Goal: Task Accomplishment & Management: Use online tool/utility

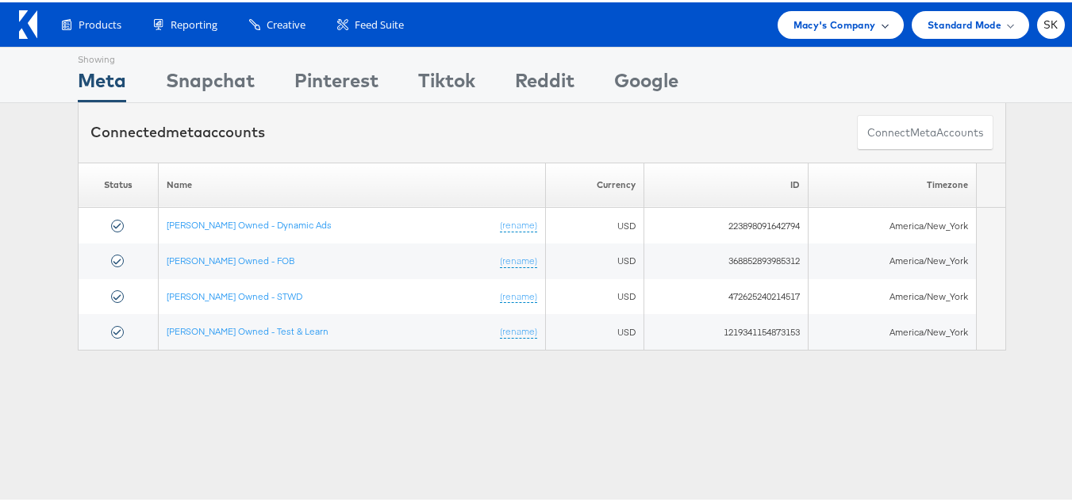
click at [804, 13] on div "Macy's Company" at bounding box center [841, 23] width 126 height 28
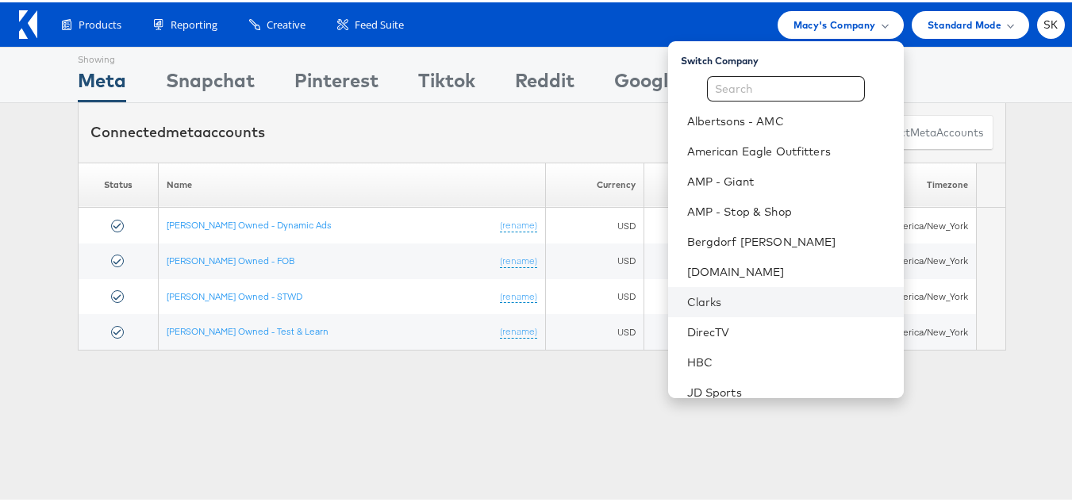
scroll to position [79, 0]
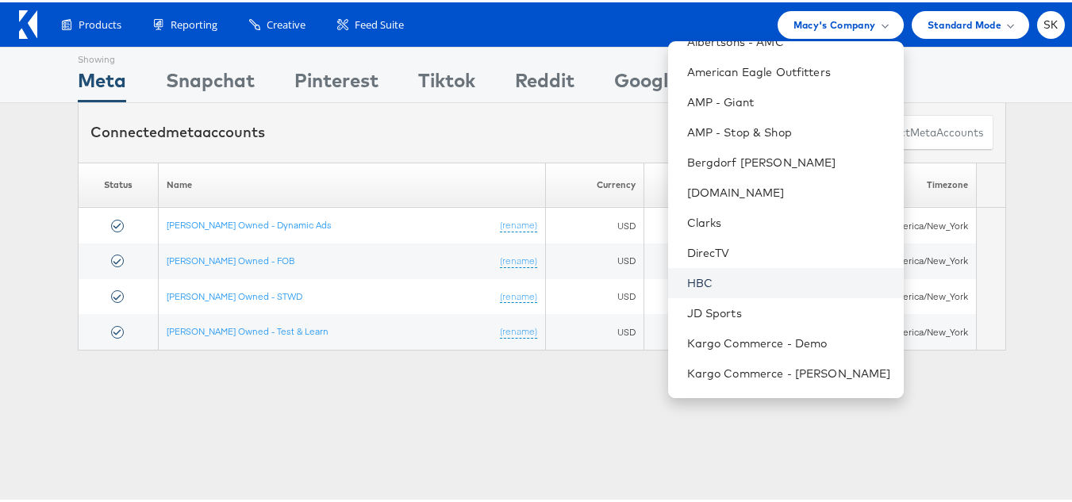
click at [688, 281] on link "HBC" at bounding box center [789, 281] width 204 height 16
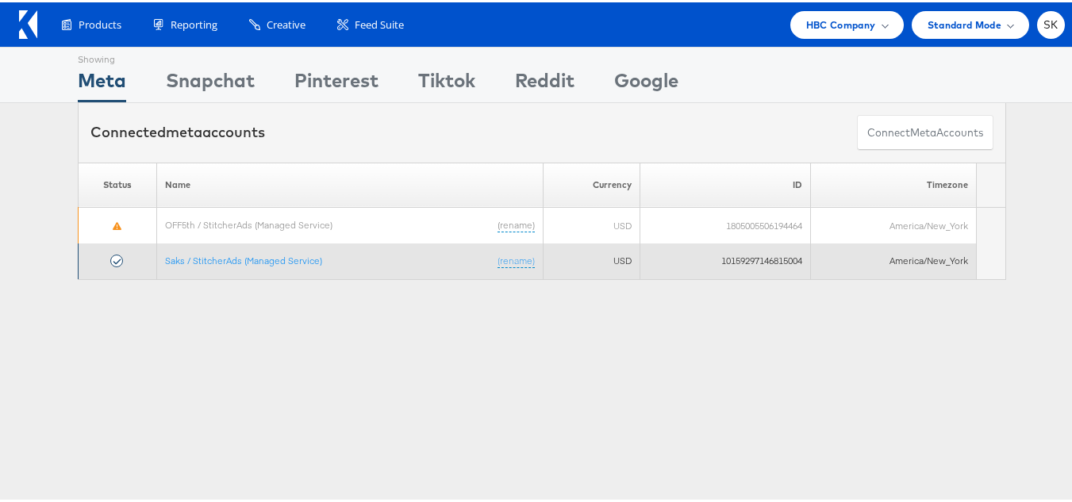
click at [298, 249] on td "Saks / StitcherAds (Managed Service) (rename)" at bounding box center [350, 259] width 387 height 36
click at [295, 253] on link "Saks / StitcherAds (Managed Service)" at bounding box center [243, 258] width 157 height 12
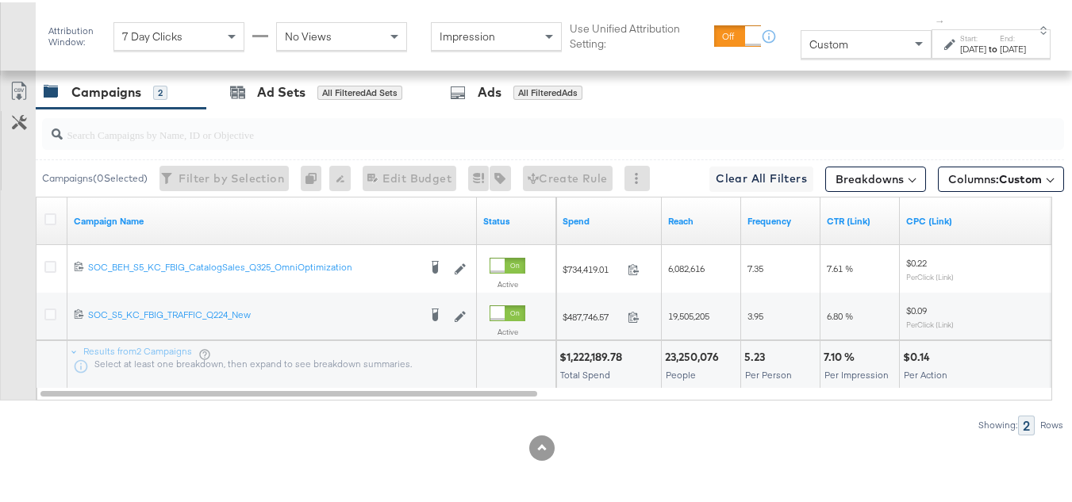
scroll to position [738, 0]
click at [961, 42] on div "[DATE]" at bounding box center [974, 46] width 26 height 13
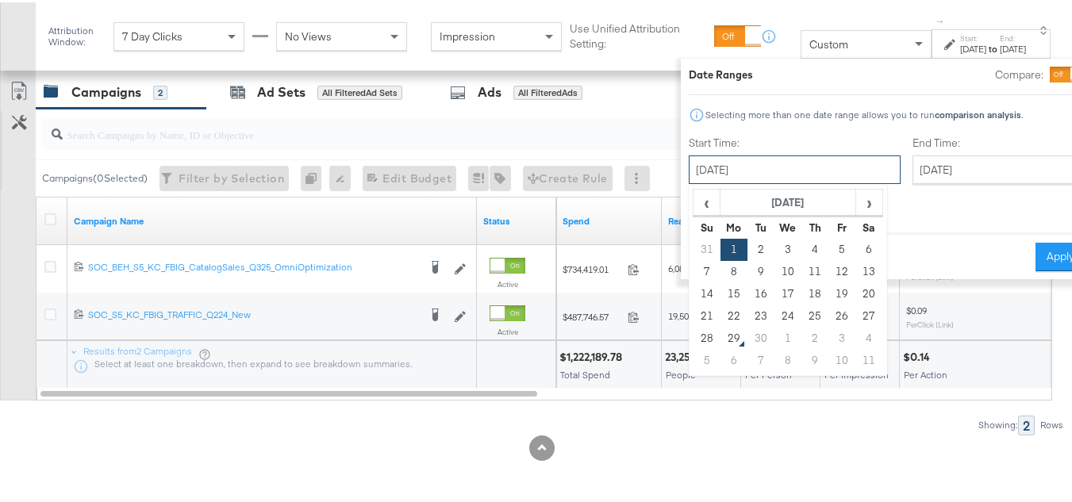
click at [770, 154] on input "September 1st 2025" at bounding box center [795, 167] width 212 height 29
click at [694, 317] on td "21" at bounding box center [707, 314] width 27 height 22
type input "September 21st 2025"
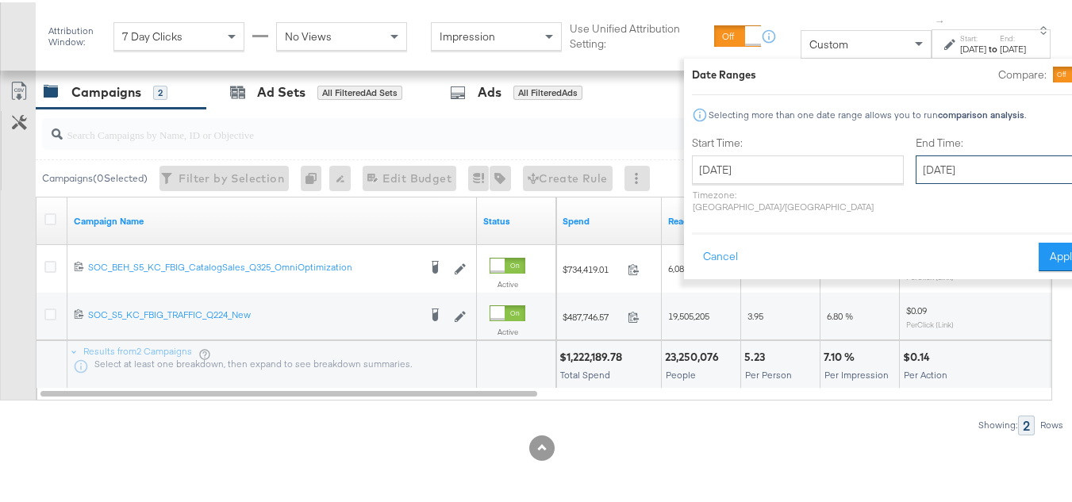
click at [928, 168] on input "September 30th 2025" at bounding box center [999, 167] width 167 height 29
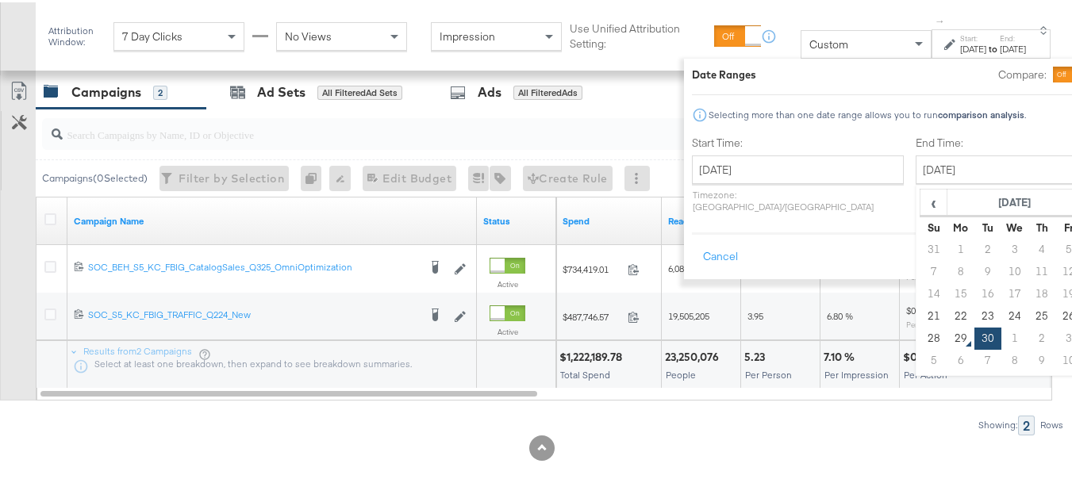
type input "September 27th 2025"
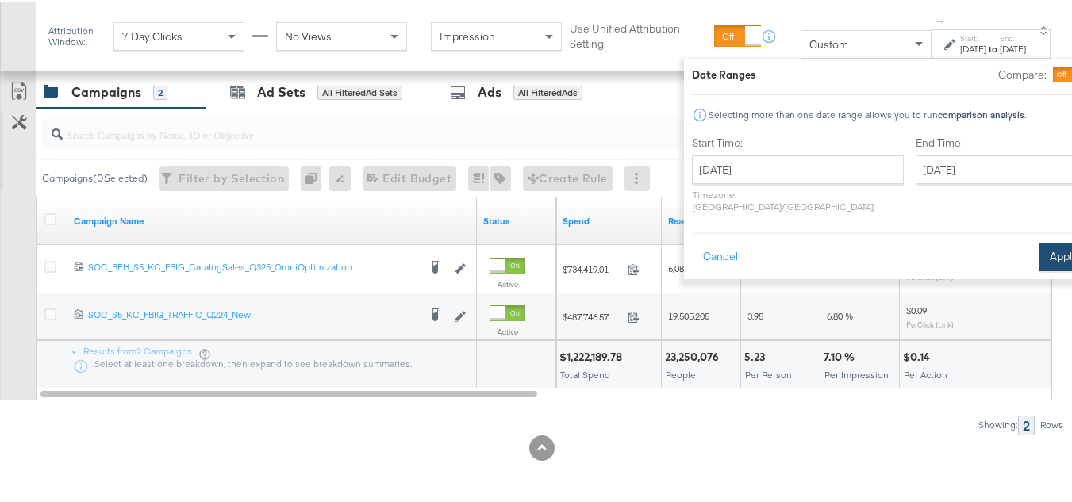
click at [1039, 241] on button "Apply" at bounding box center [1064, 255] width 50 height 29
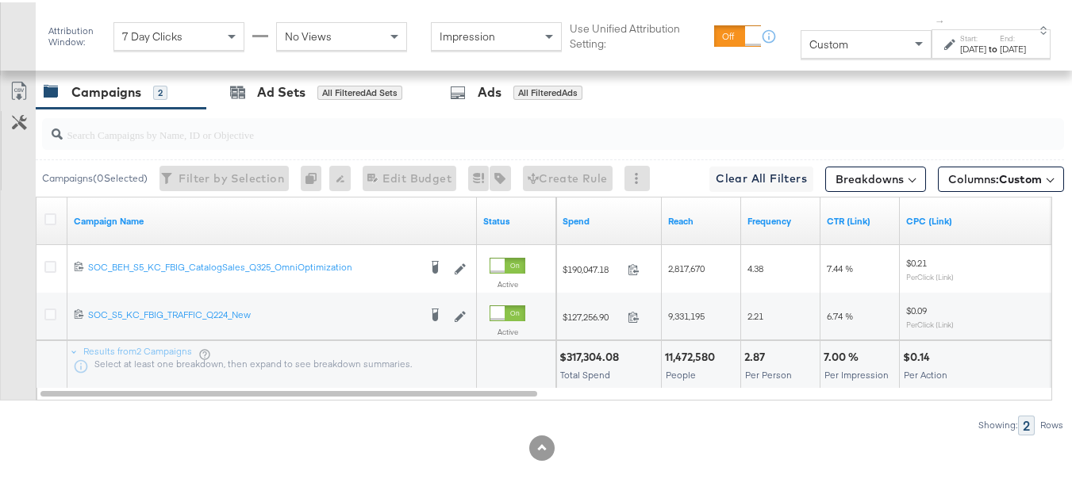
click at [58, 216] on div at bounding box center [52, 219] width 17 height 16
click at [57, 216] on div at bounding box center [52, 219] width 17 height 16
click at [48, 218] on icon at bounding box center [50, 217] width 12 height 12
click at [0, 0] on input "checkbox" at bounding box center [0, 0] width 0 height 0
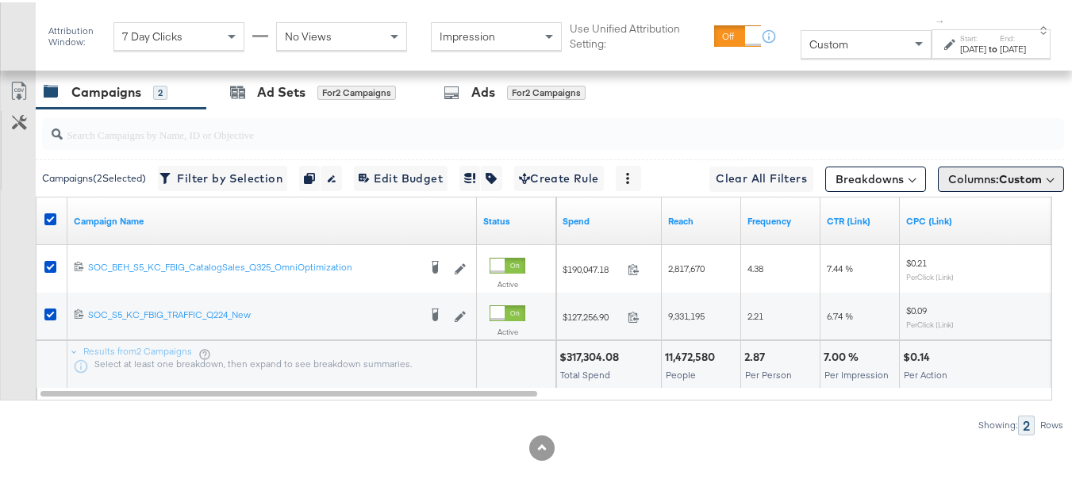
click at [957, 173] on span "Columns: Custom" at bounding box center [996, 177] width 94 height 16
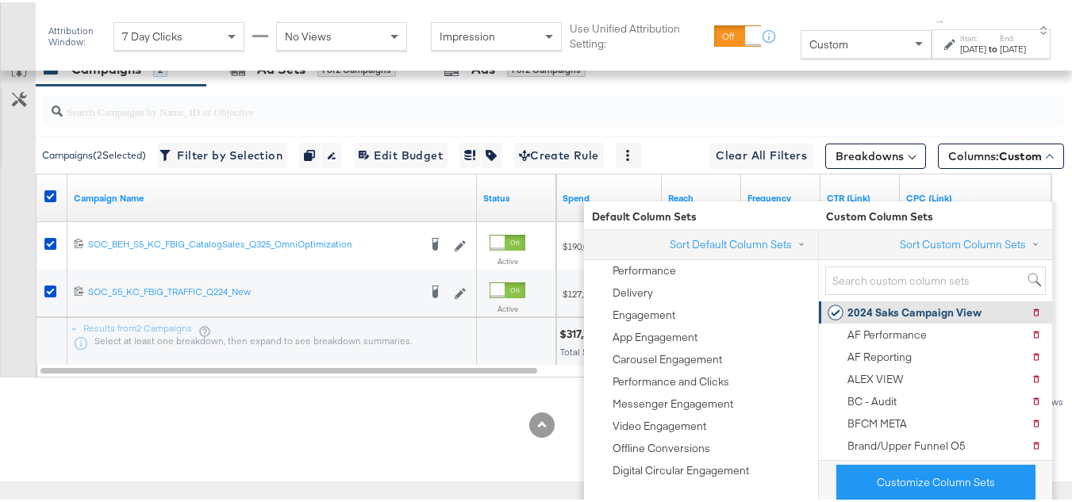
click at [870, 304] on div "2024 Saks Campaign View" at bounding box center [915, 310] width 134 height 15
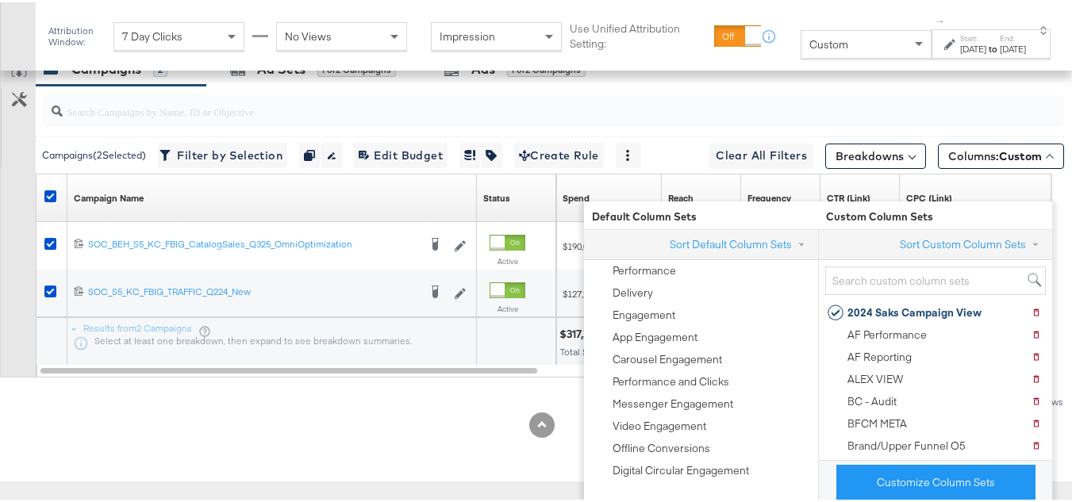
click at [0, 261] on div "Customize KPIs Export as CSV" at bounding box center [18, 212] width 36 height 325
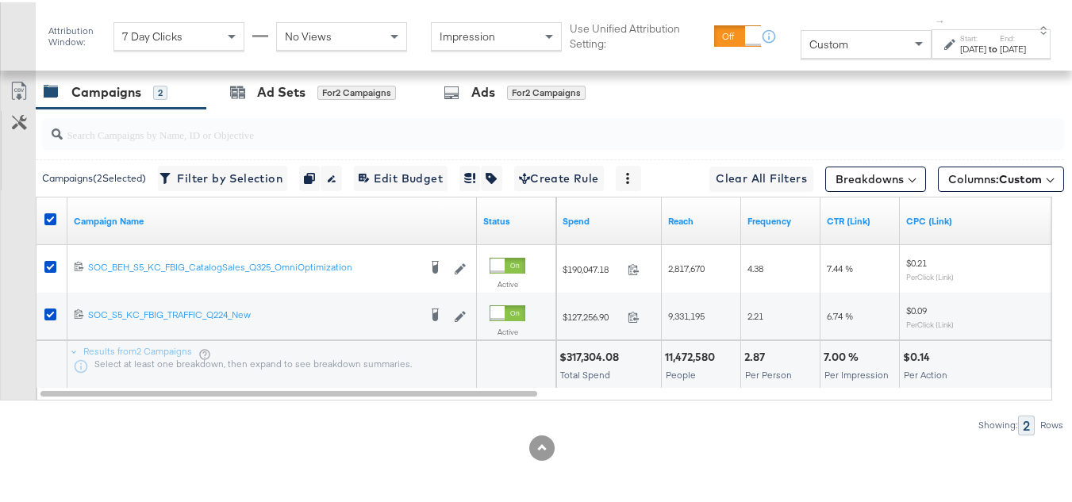
click at [168, 431] on div "Showing: 2 Rows" at bounding box center [532, 424] width 1065 height 20
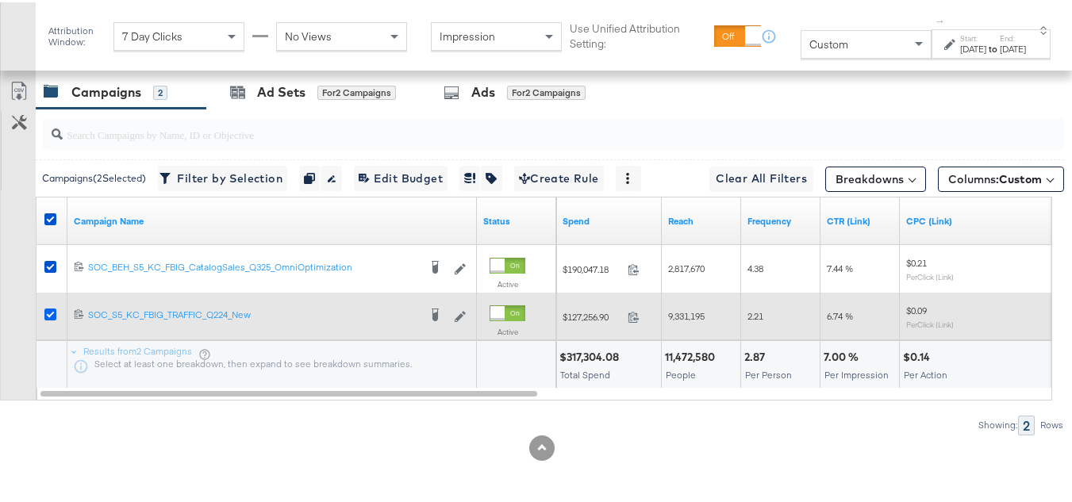
click at [48, 313] on icon at bounding box center [50, 312] width 12 height 12
click at [0, 0] on input "checkbox" at bounding box center [0, 0] width 0 height 0
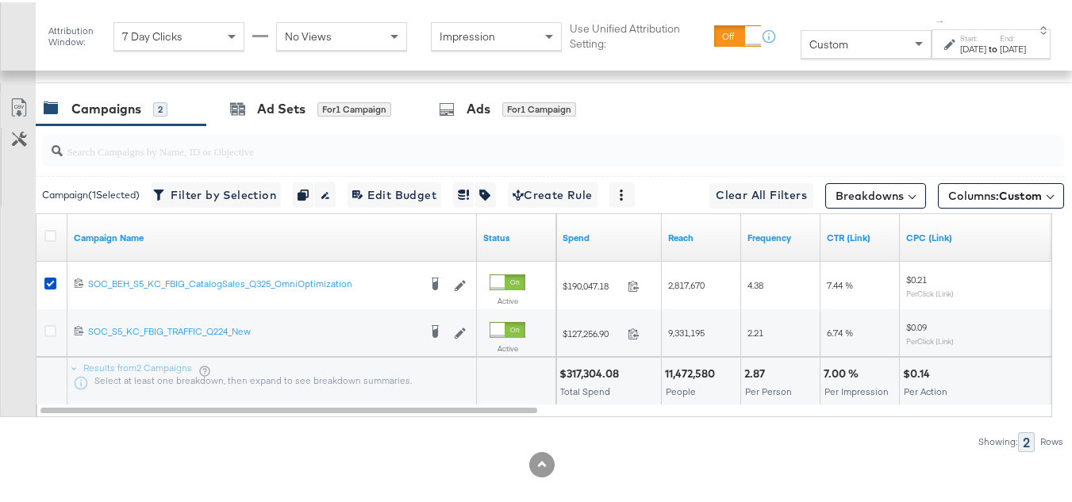
scroll to position [659, 0]
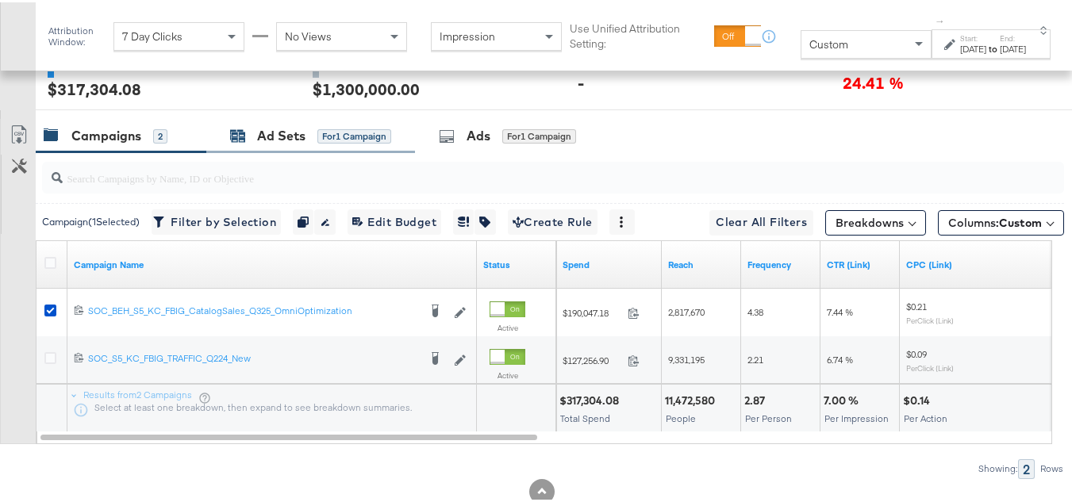
click at [311, 143] on div "Ad Sets for 1 Campaign" at bounding box center [310, 134] width 161 height 18
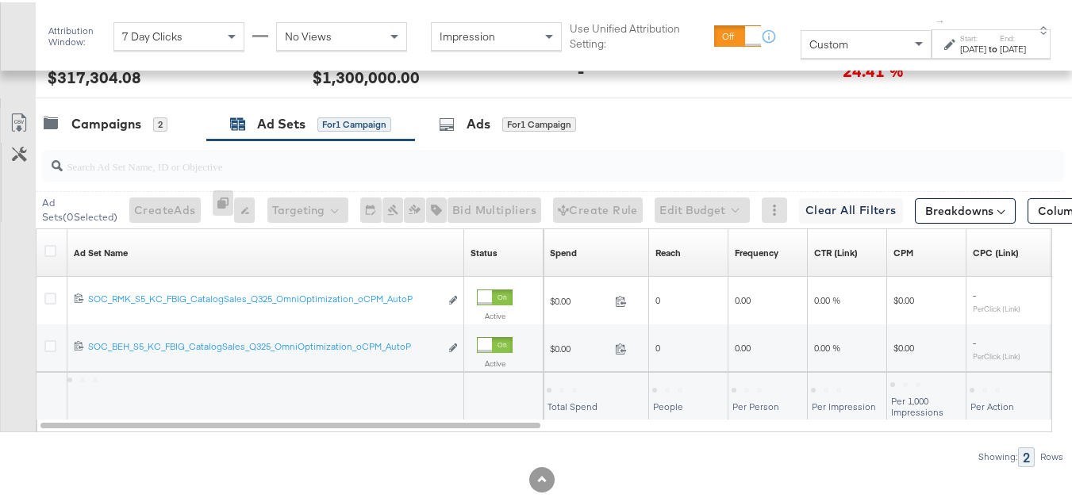
scroll to position [738, 0]
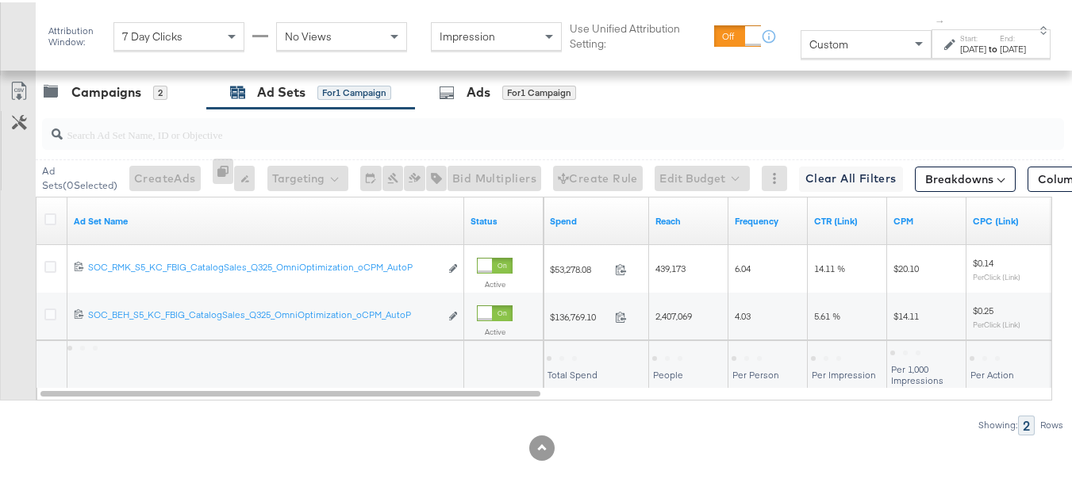
click at [49, 229] on div at bounding box center [52, 219] width 29 height 29
click at [49, 220] on icon at bounding box center [50, 217] width 12 height 12
click at [0, 0] on input "checkbox" at bounding box center [0, 0] width 0 height 0
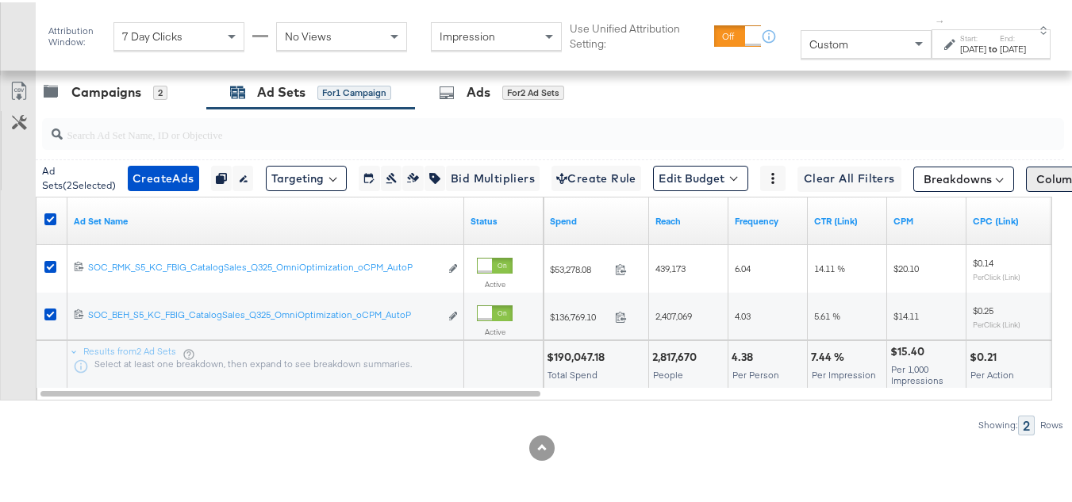
click at [1043, 169] on button "Columns: Custom" at bounding box center [1089, 176] width 126 height 25
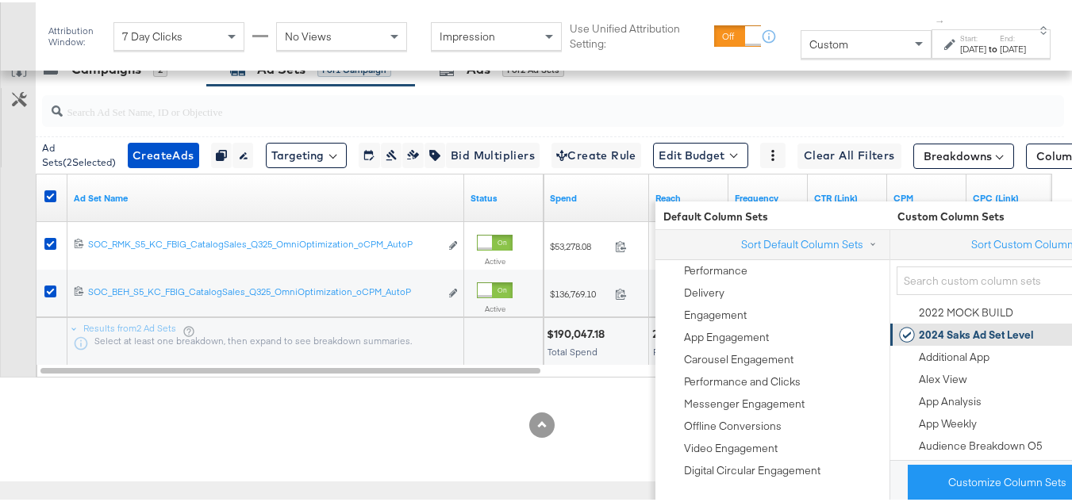
click at [956, 325] on div "2024 Saks Ad Set Level" at bounding box center [976, 332] width 115 height 15
click at [0, 202] on div "Customize KPIs Export as CSV" at bounding box center [18, 212] width 36 height 325
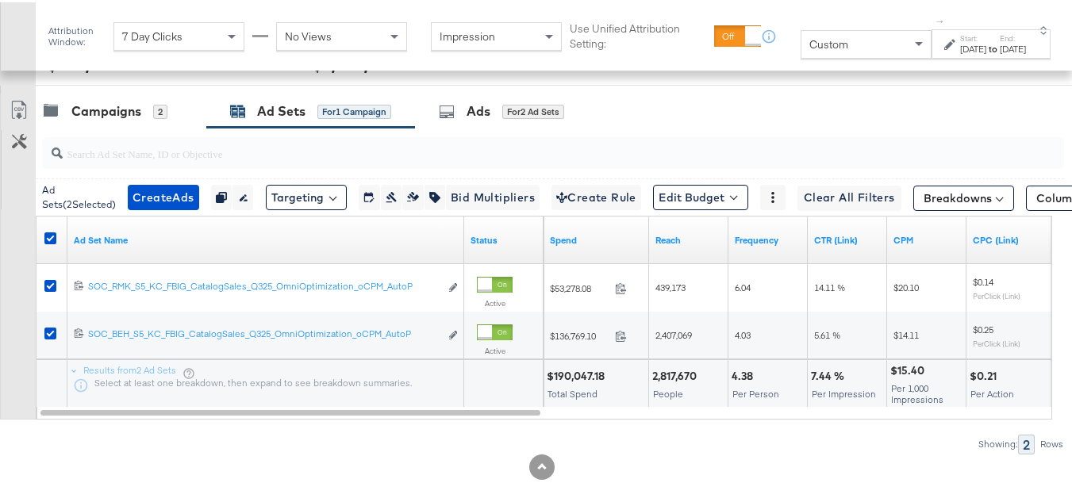
scroll to position [659, 0]
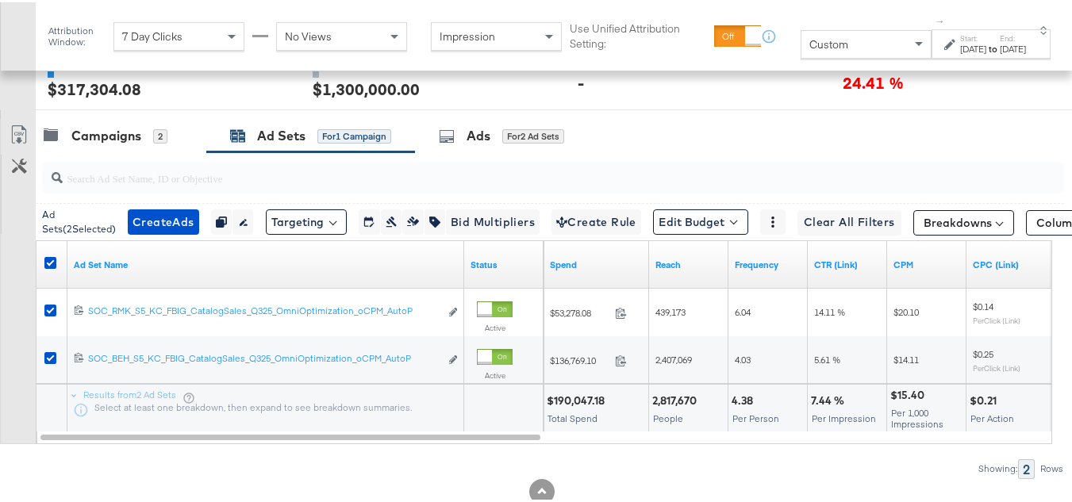
click at [13, 142] on icon at bounding box center [19, 132] width 19 height 19
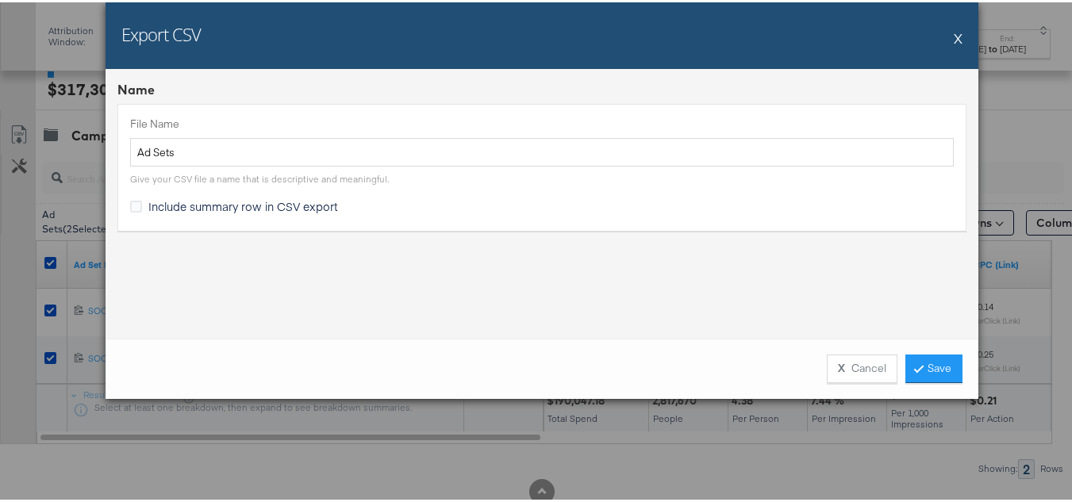
click at [187, 201] on span "Include summary row in CSV export" at bounding box center [243, 204] width 190 height 16
click at [0, 0] on input "Include summary row in CSV export" at bounding box center [0, 0] width 0 height 0
click at [928, 355] on link "Save" at bounding box center [934, 366] width 57 height 29
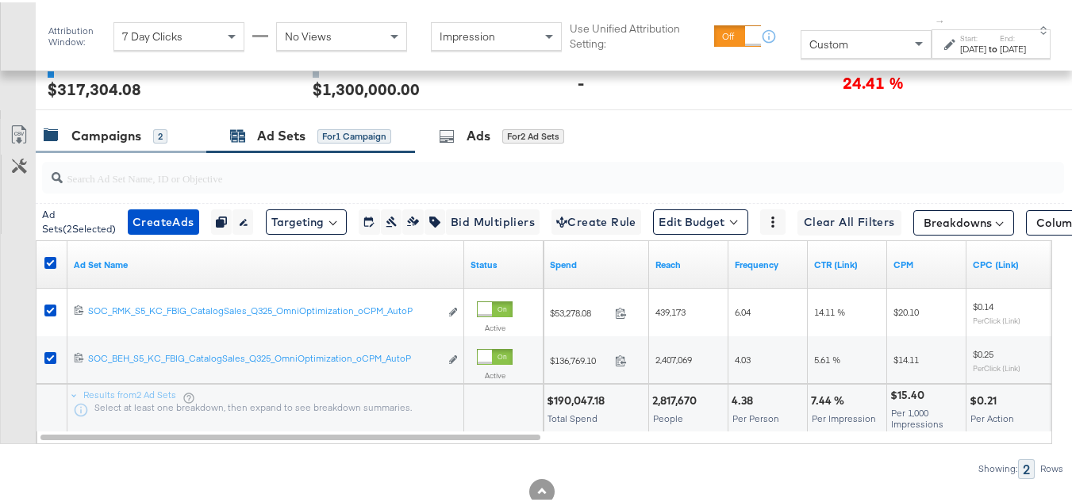
click at [110, 151] on div "Campaigns 2" at bounding box center [121, 134] width 171 height 34
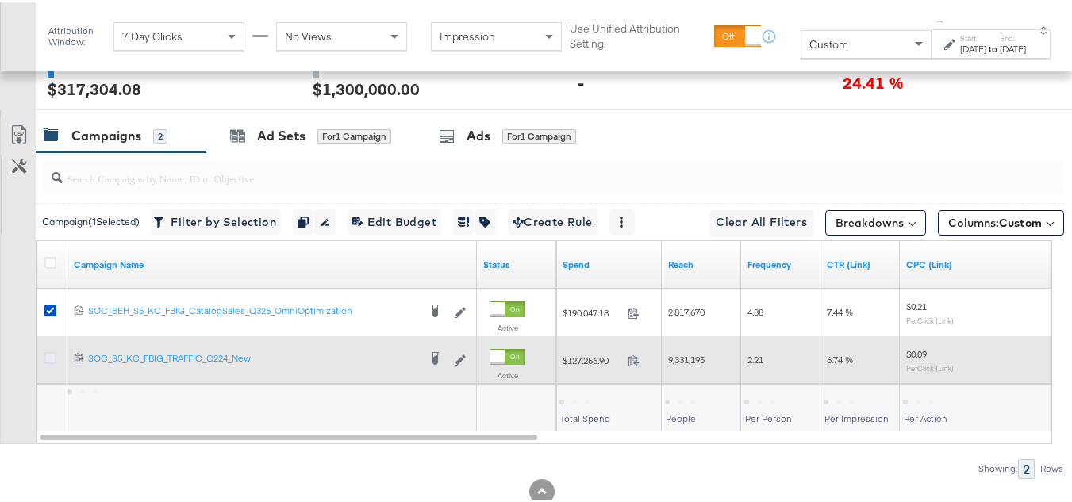
click at [46, 362] on icon at bounding box center [50, 356] width 12 height 12
click at [0, 0] on input "checkbox" at bounding box center [0, 0] width 0 height 0
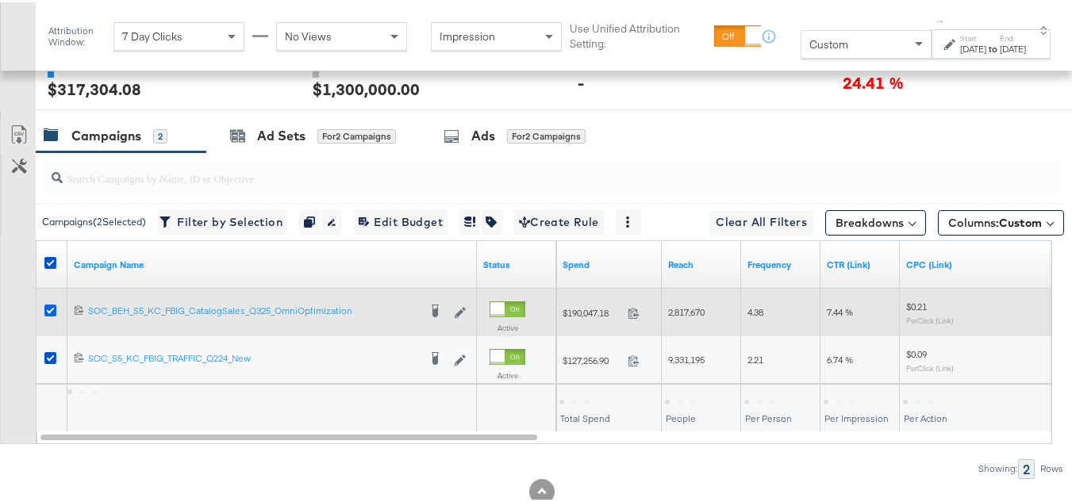
click at [48, 314] on icon at bounding box center [50, 308] width 12 height 12
click at [0, 0] on input "checkbox" at bounding box center [0, 0] width 0 height 0
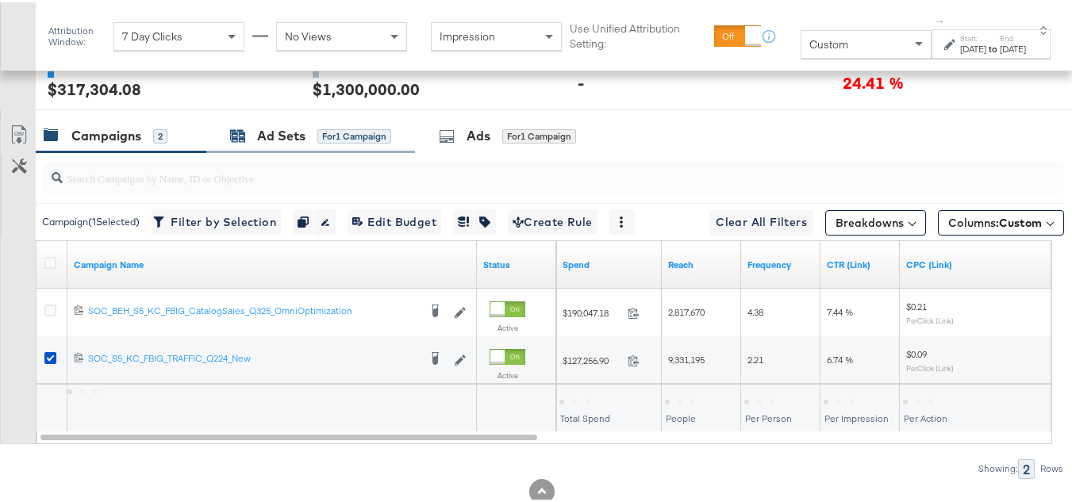
click at [264, 143] on div "Ad Sets" at bounding box center [281, 134] width 48 height 18
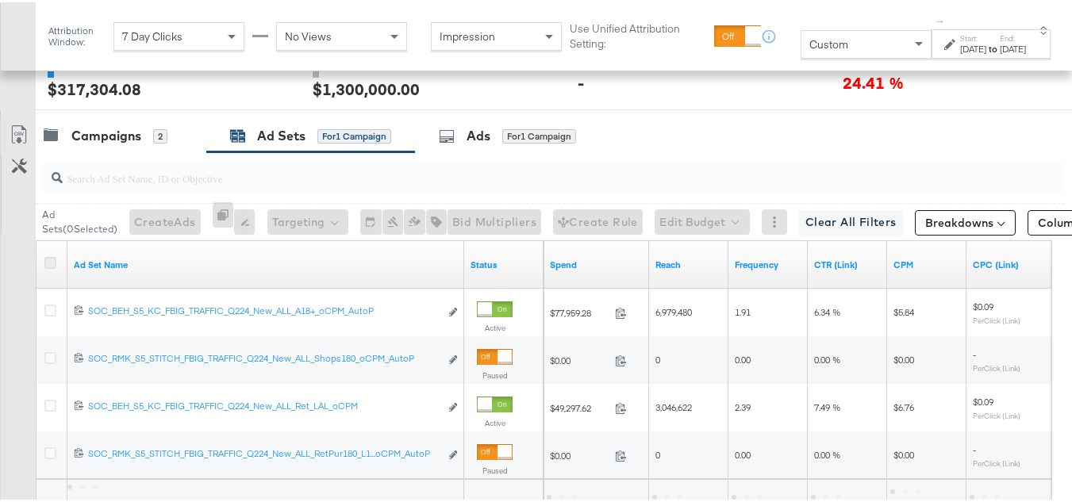
click at [46, 267] on icon at bounding box center [50, 261] width 12 height 12
click at [0, 0] on input "checkbox" at bounding box center [0, 0] width 0 height 0
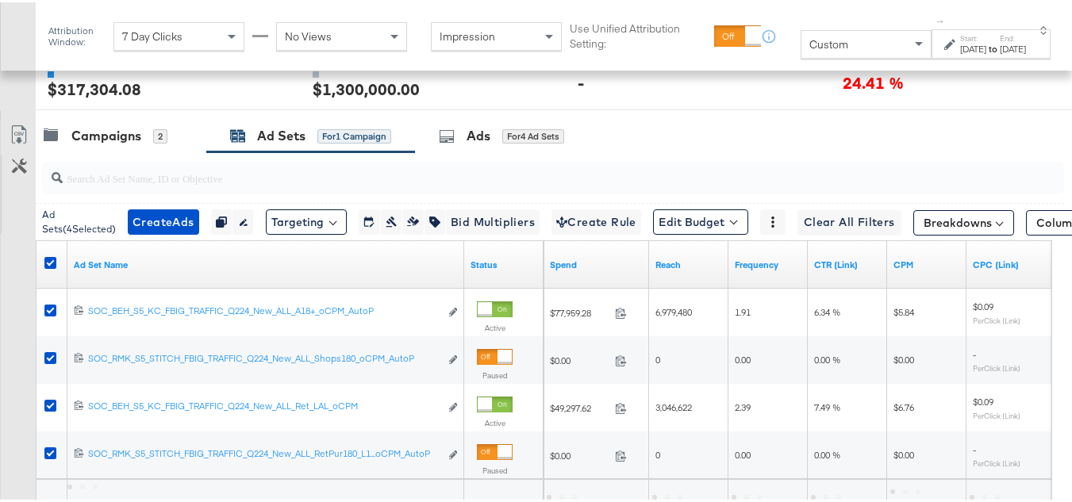
click at [1039, 191] on div at bounding box center [553, 176] width 1022 height 32
click at [1025, 194] on div at bounding box center [553, 175] width 1022 height 38
click at [1037, 229] on span "Columns: Custom" at bounding box center [1084, 221] width 94 height 16
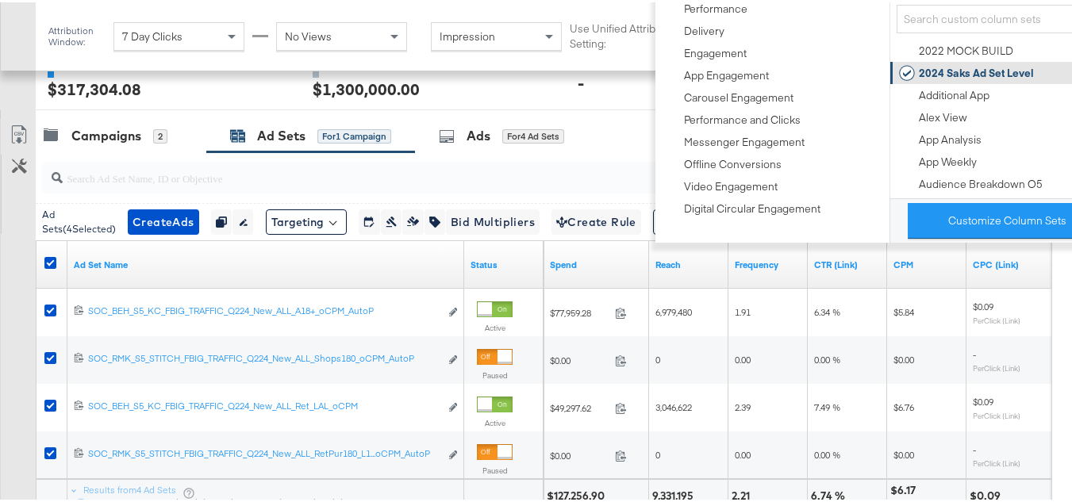
click at [945, 75] on div "2024 Saks Ad Set Level" at bounding box center [976, 71] width 115 height 15
click at [0, 384] on div "Customize KPIs Export as CSV" at bounding box center [18, 327] width 36 height 421
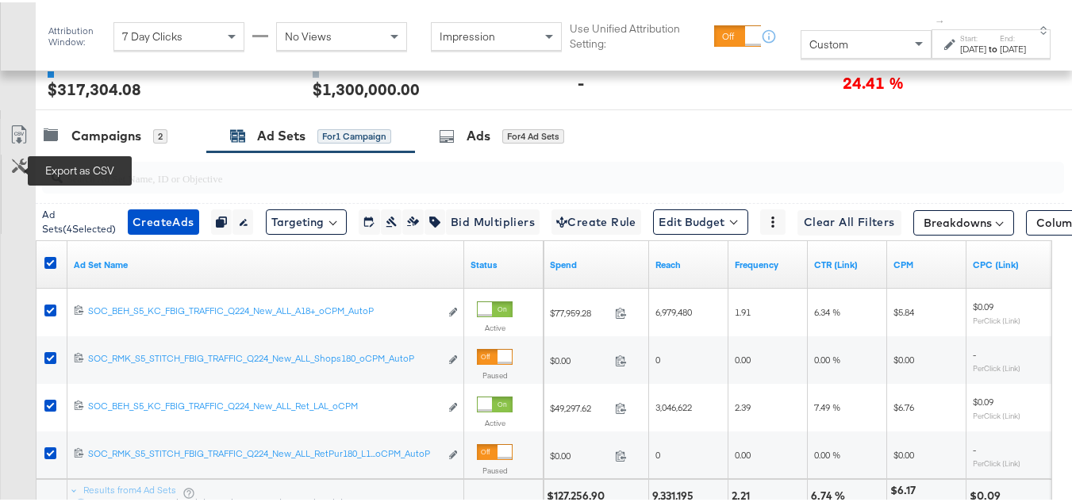
click at [21, 142] on icon at bounding box center [18, 136] width 10 height 12
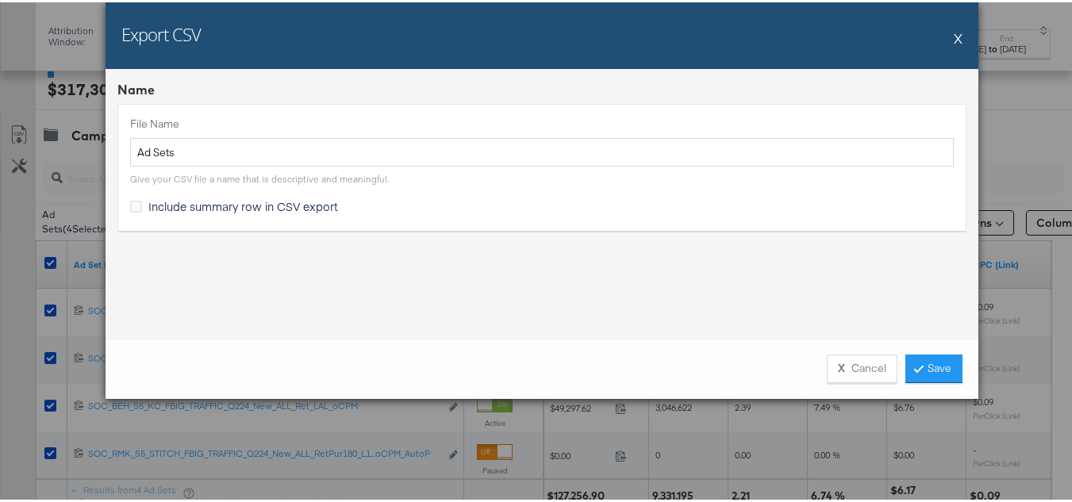
click at [164, 206] on span "Include summary row in CSV export" at bounding box center [243, 204] width 190 height 16
click at [0, 0] on input "Include summary row in CSV export" at bounding box center [0, 0] width 0 height 0
click at [937, 362] on link "Save" at bounding box center [934, 366] width 57 height 29
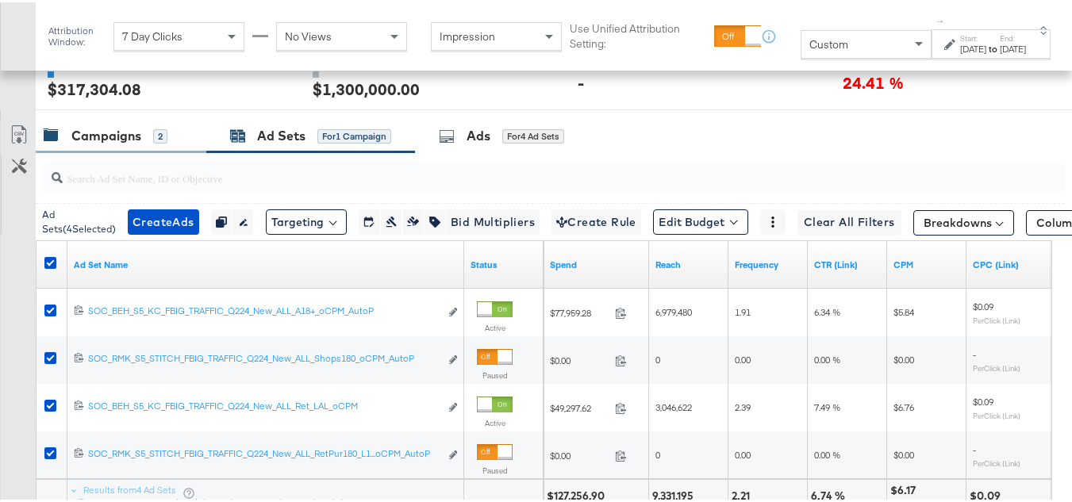
click at [93, 151] on div "Campaigns 2" at bounding box center [121, 134] width 171 height 34
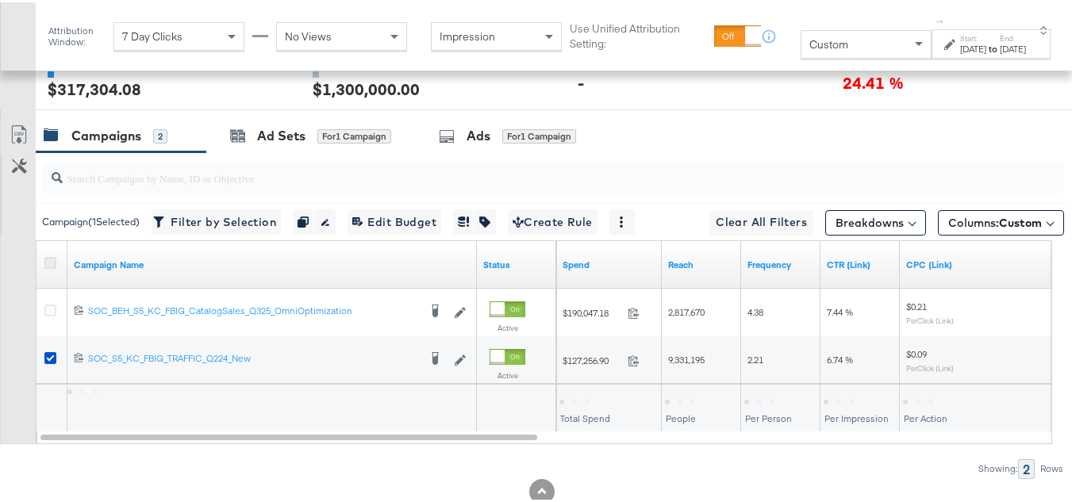
click at [55, 271] on div at bounding box center [52, 263] width 17 height 16
click at [52, 267] on icon at bounding box center [50, 261] width 12 height 12
click at [0, 0] on input "checkbox" at bounding box center [0, 0] width 0 height 0
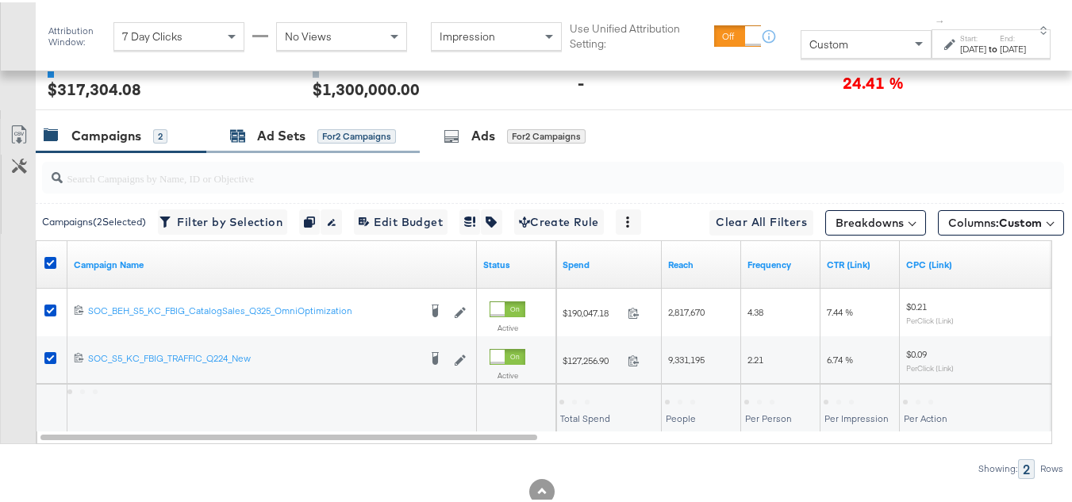
click at [255, 143] on div "Ad Sets for 2 Campaigns" at bounding box center [313, 134] width 166 height 18
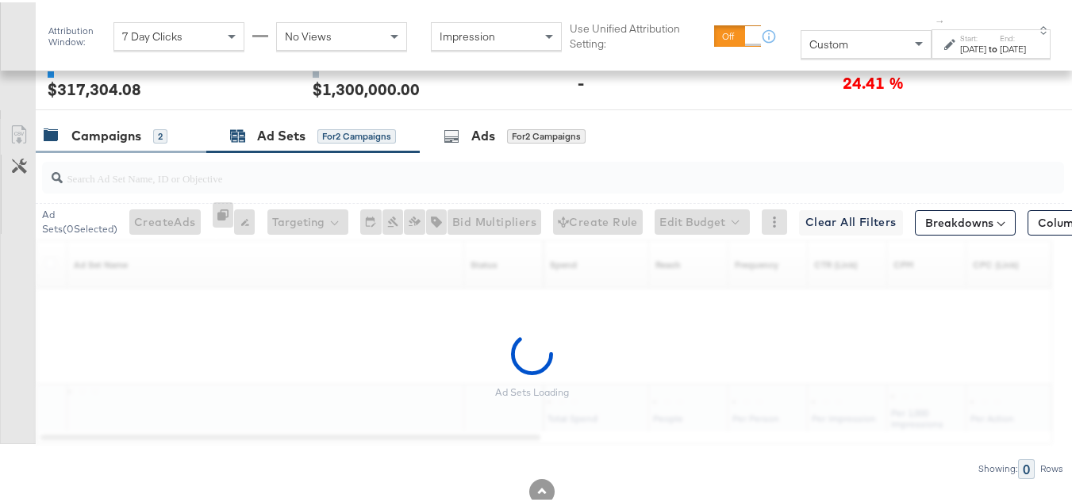
click at [115, 143] on div "Campaigns" at bounding box center [106, 134] width 70 height 18
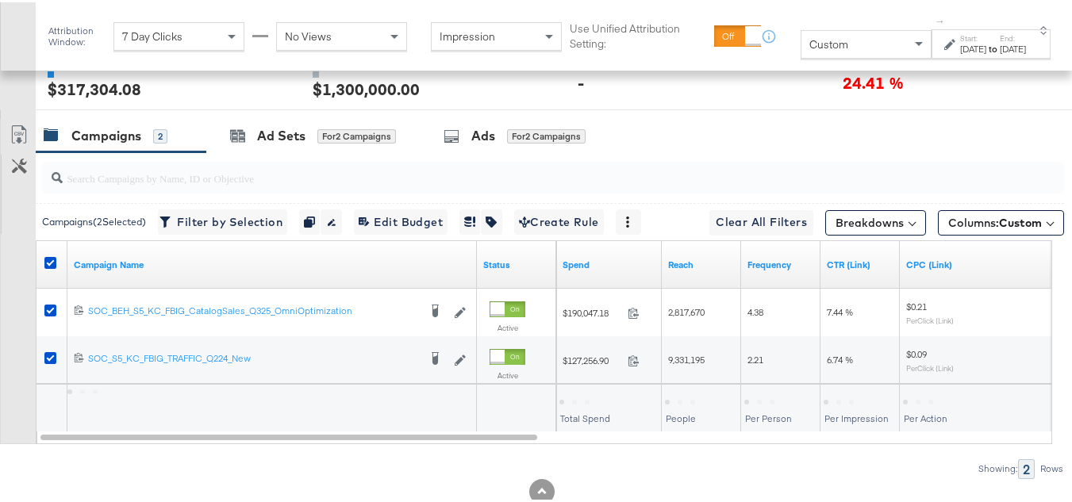
scroll to position [738, 0]
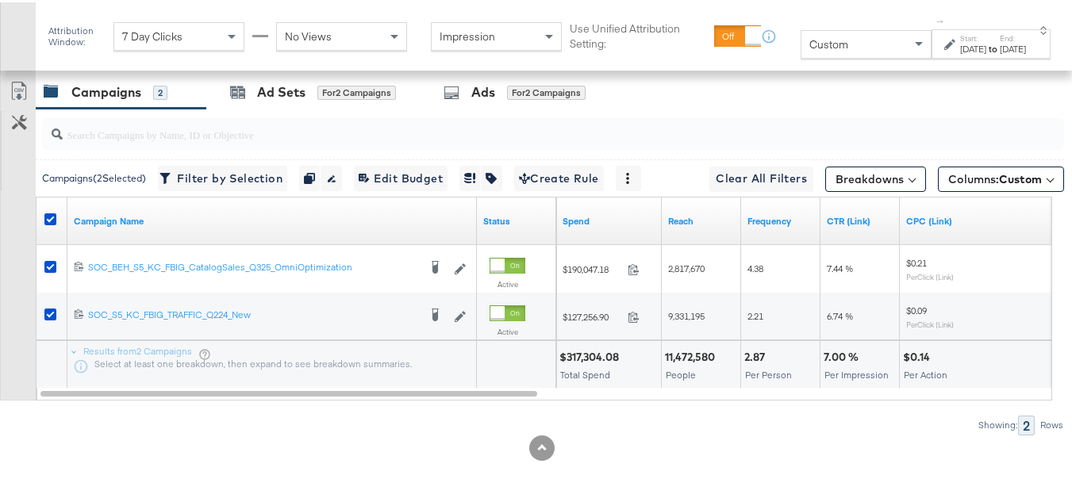
click at [698, 355] on div "11,472,580" at bounding box center [692, 355] width 55 height 15
copy div "11,472,580"
click at [752, 343] on div "2.87 Per Person" at bounding box center [780, 363] width 79 height 48
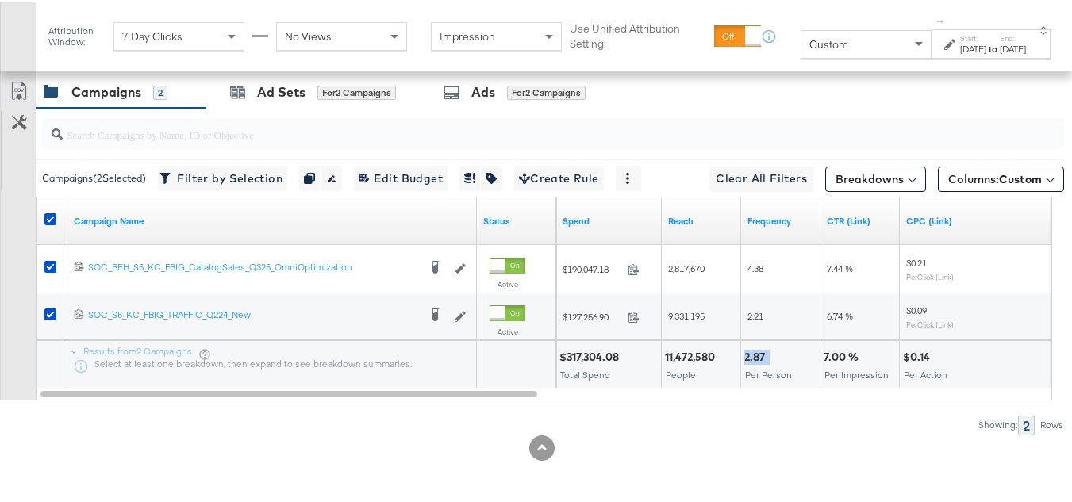
click at [752, 343] on div "2.87 Per Person" at bounding box center [780, 363] width 79 height 48
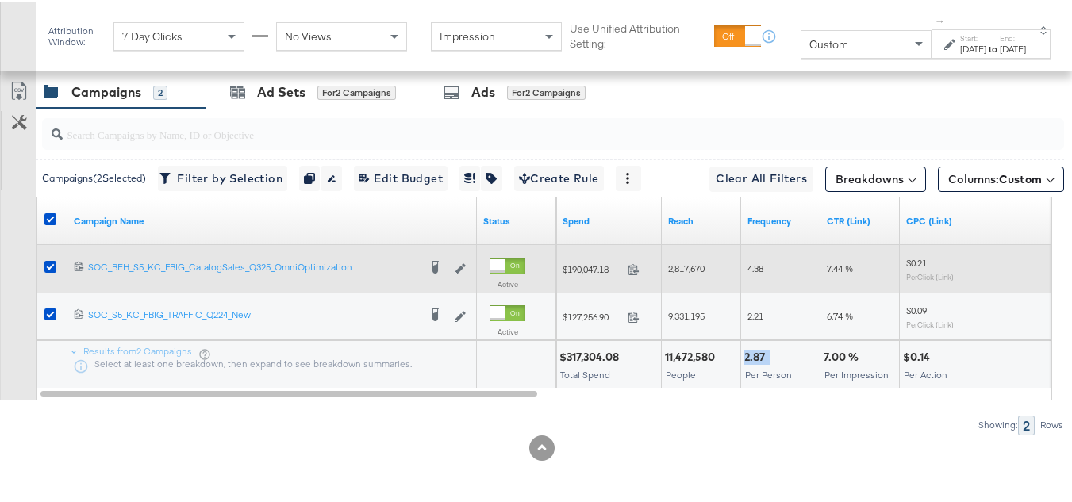
copy div "2.87"
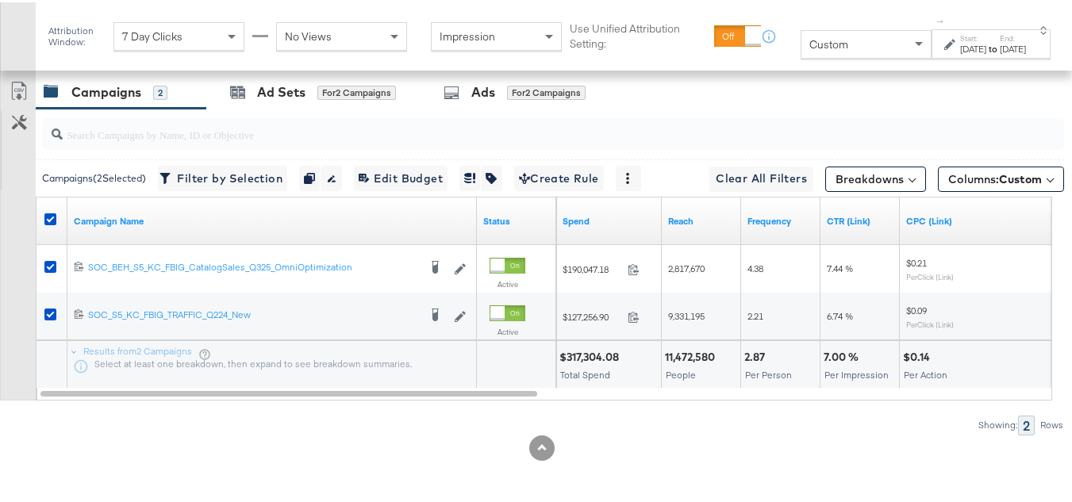
click at [841, 350] on div "7.00 %" at bounding box center [844, 355] width 40 height 15
copy div "7.00 %"
click at [923, 344] on div "$0.14 Per Action" at bounding box center [979, 363] width 158 height 48
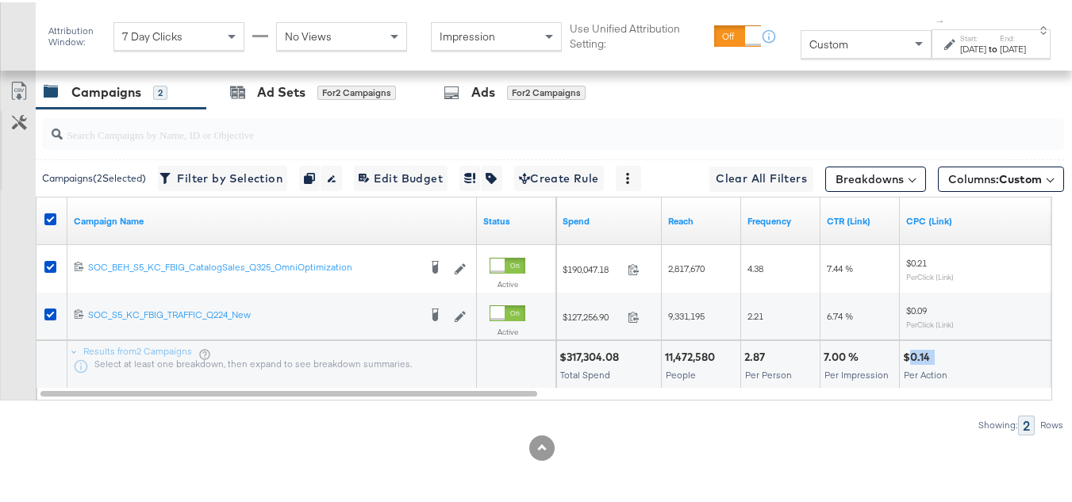
click at [923, 344] on div "$0.14 Per Action" at bounding box center [979, 363] width 158 height 48
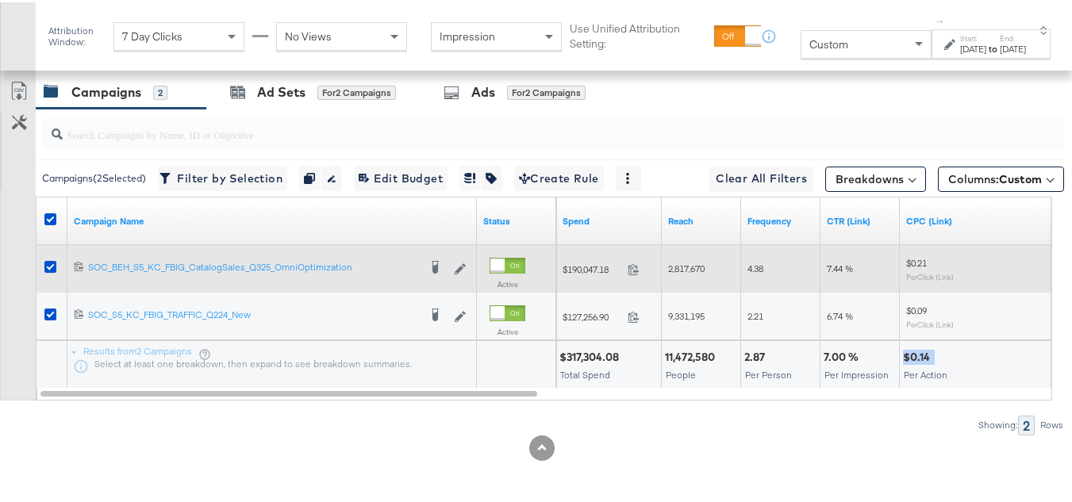
copy div "$0.14"
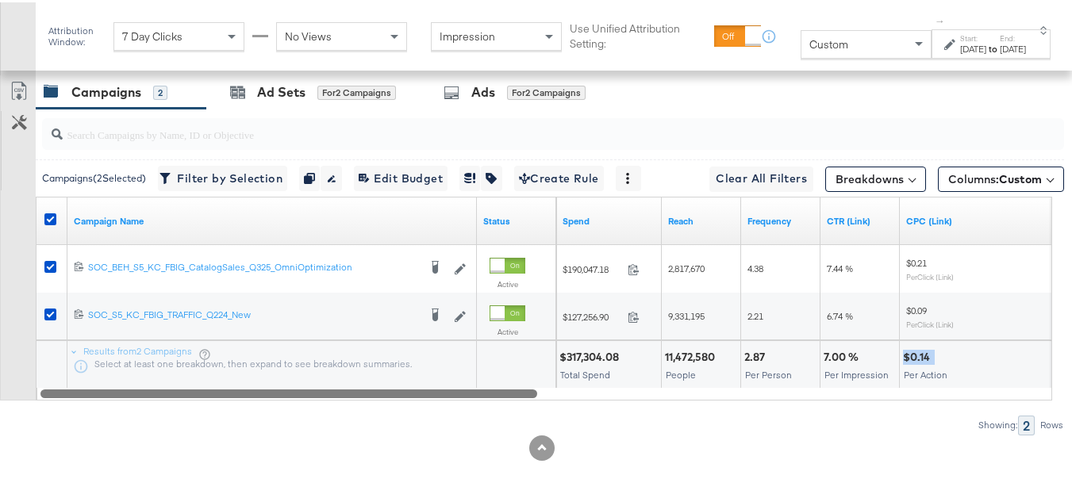
drag, startPoint x: 721, startPoint y: 388, endPoint x: 605, endPoint y: 391, distance: 115.9
click at [718, 388] on div at bounding box center [545, 390] width 1017 height 13
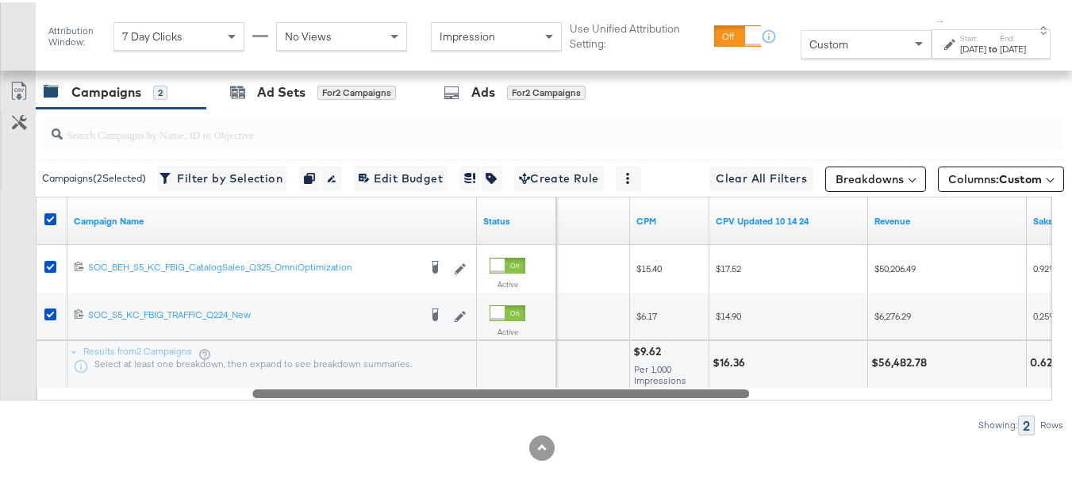
drag, startPoint x: 524, startPoint y: 393, endPoint x: 306, endPoint y: 388, distance: 217.6
click at [306, 388] on div at bounding box center [500, 390] width 497 height 13
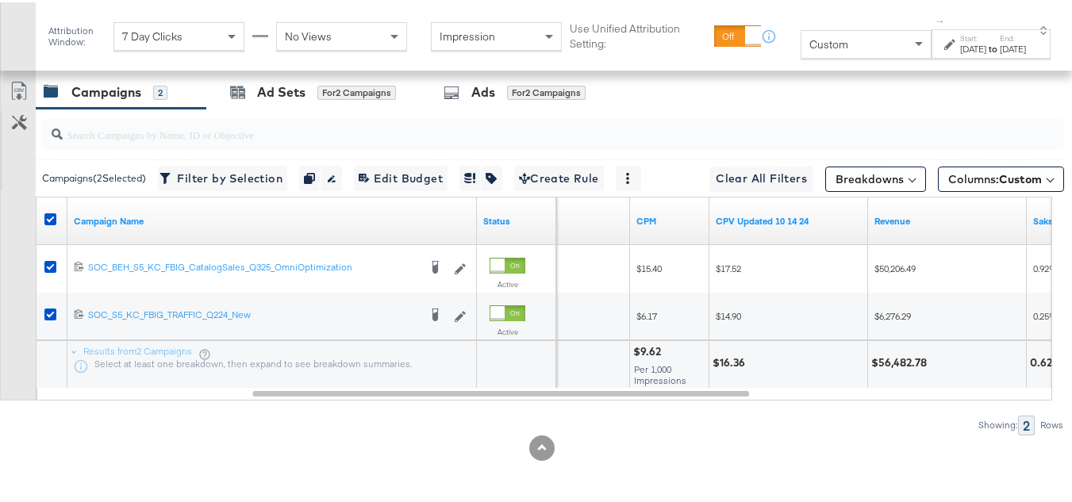
click at [655, 341] on div "$9.62 Per 1,000 Impressions" at bounding box center [669, 363] width 79 height 48
copy div "$9.62"
drag, startPoint x: 180, startPoint y: 423, endPoint x: 213, endPoint y: 175, distance: 250.6
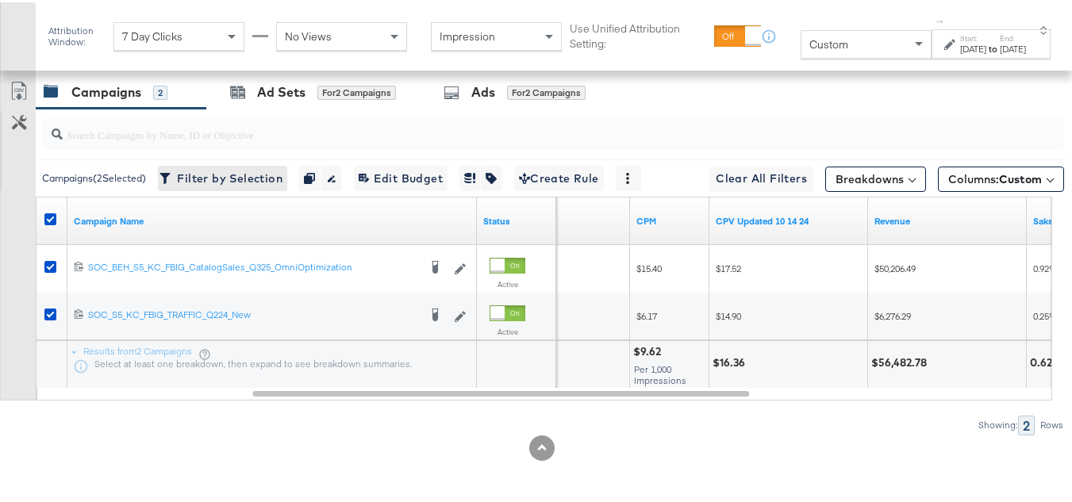
click at [180, 423] on div "Showing: 2 Rows" at bounding box center [532, 424] width 1065 height 20
click at [239, 92] on icon at bounding box center [239, 92] width 14 height 10
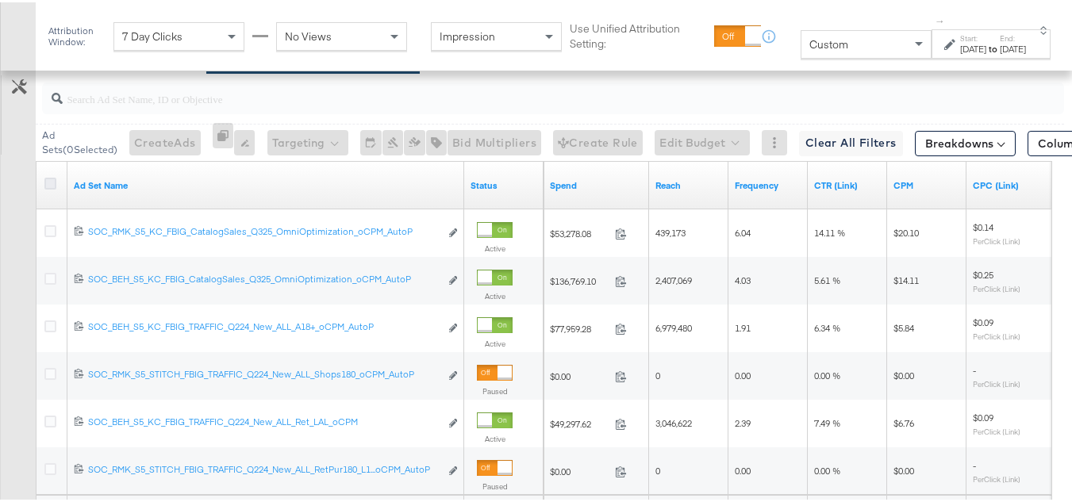
click at [48, 187] on icon at bounding box center [50, 181] width 12 height 12
click at [0, 0] on input "checkbox" at bounding box center [0, 0] width 0 height 0
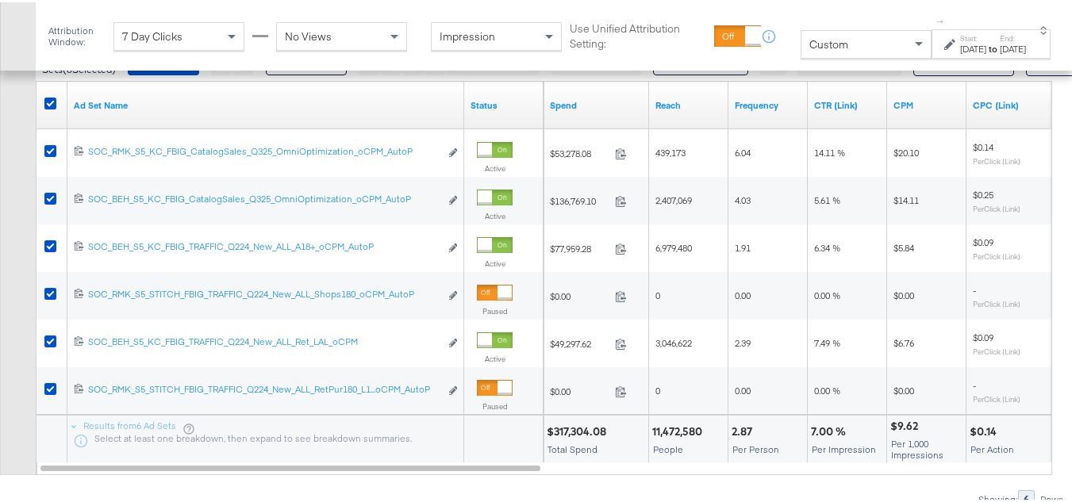
scroll to position [818, 0]
click at [1037, 70] on span "Columns: Custom" at bounding box center [1084, 62] width 94 height 16
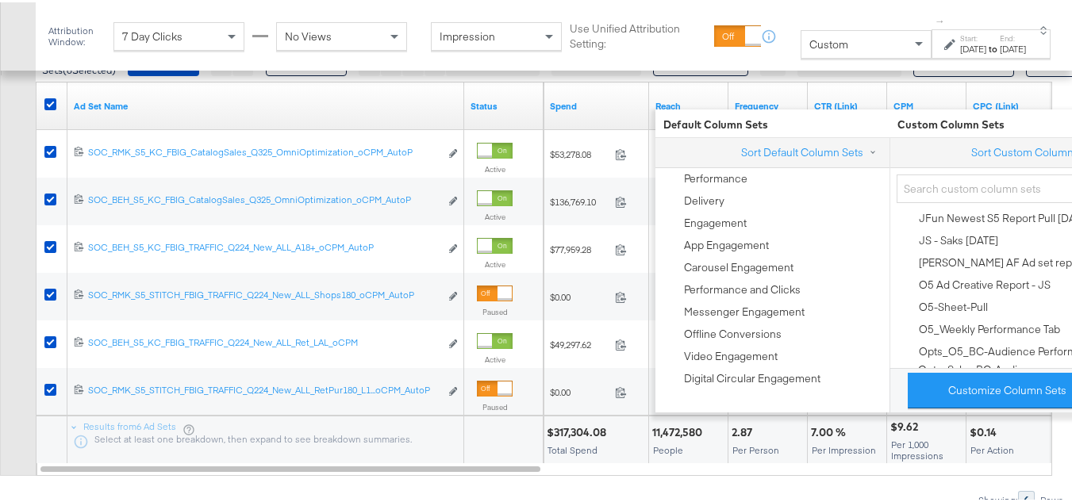
scroll to position [556, 0]
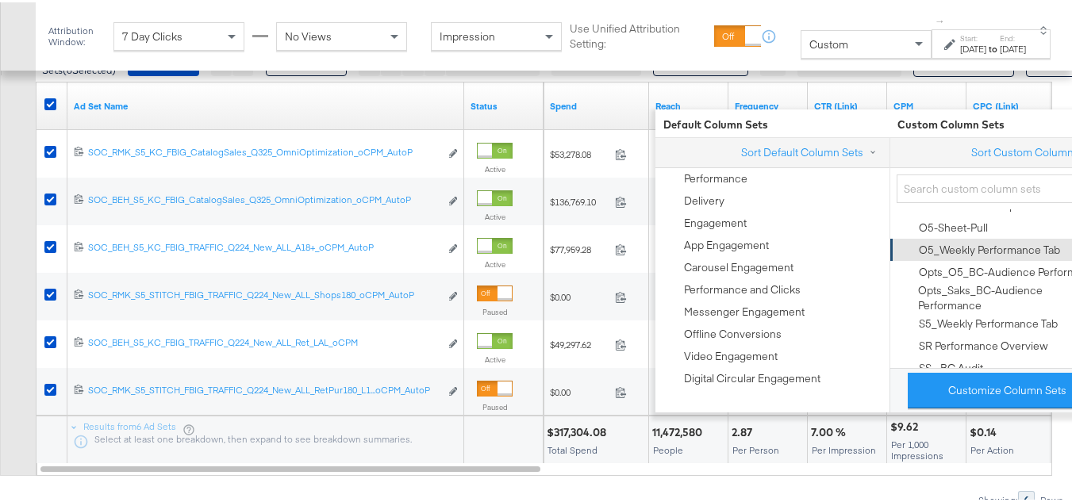
click at [968, 254] on div "O5_Weekly Performance Tab" at bounding box center [989, 248] width 141 height 15
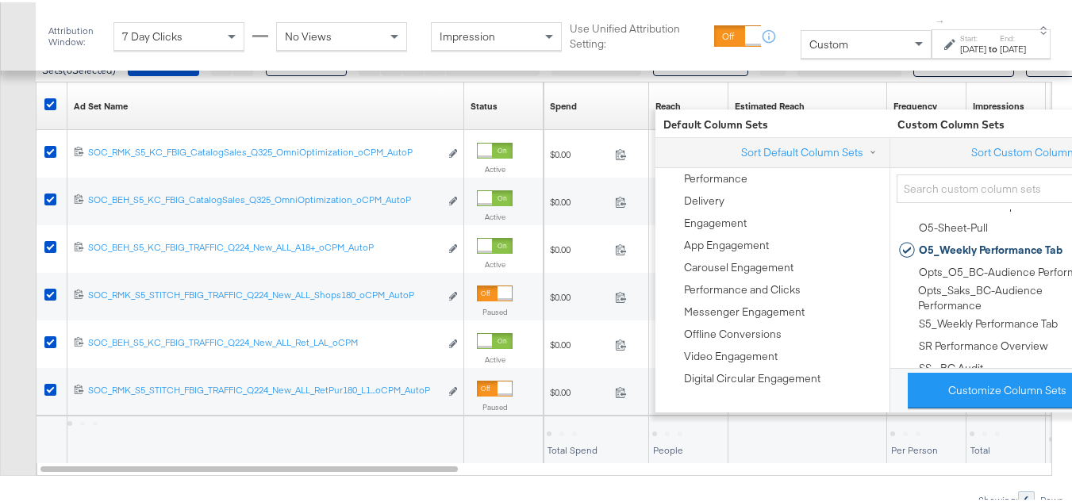
click at [0, 263] on div "Customize KPIs Export as CSV" at bounding box center [18, 216] width 36 height 516
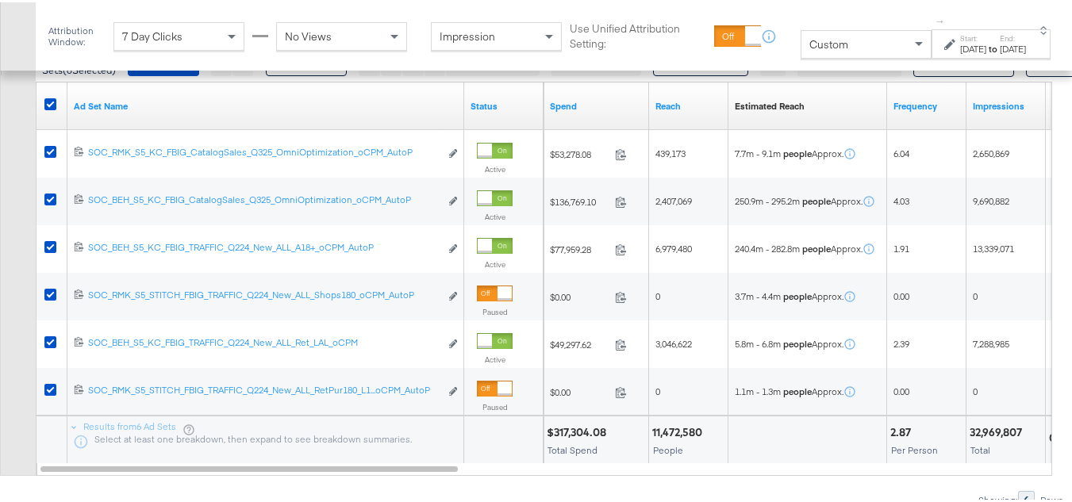
scroll to position [897, 0]
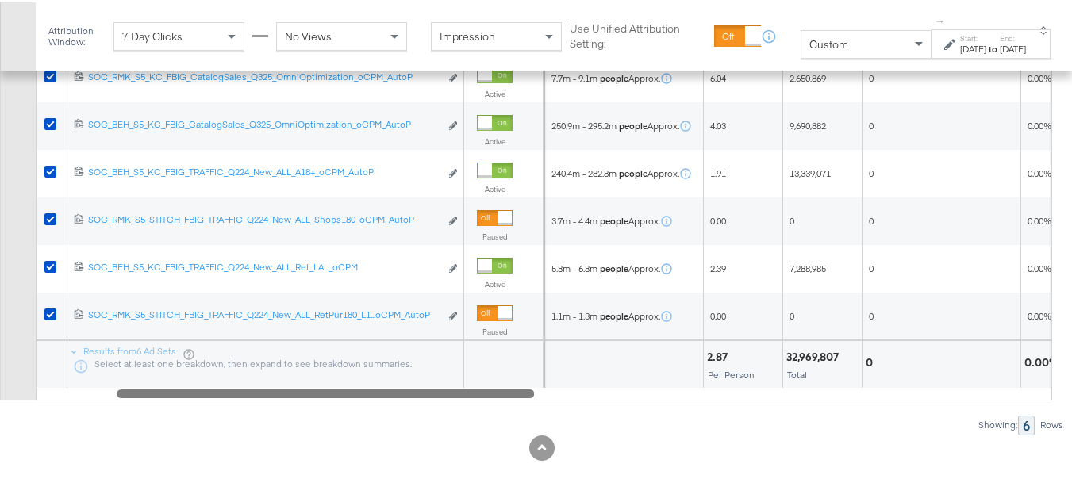
drag, startPoint x: 439, startPoint y: 423, endPoint x: 518, endPoint y: 425, distance: 79.4
click at [518, 398] on div at bounding box center [326, 390] width 418 height 13
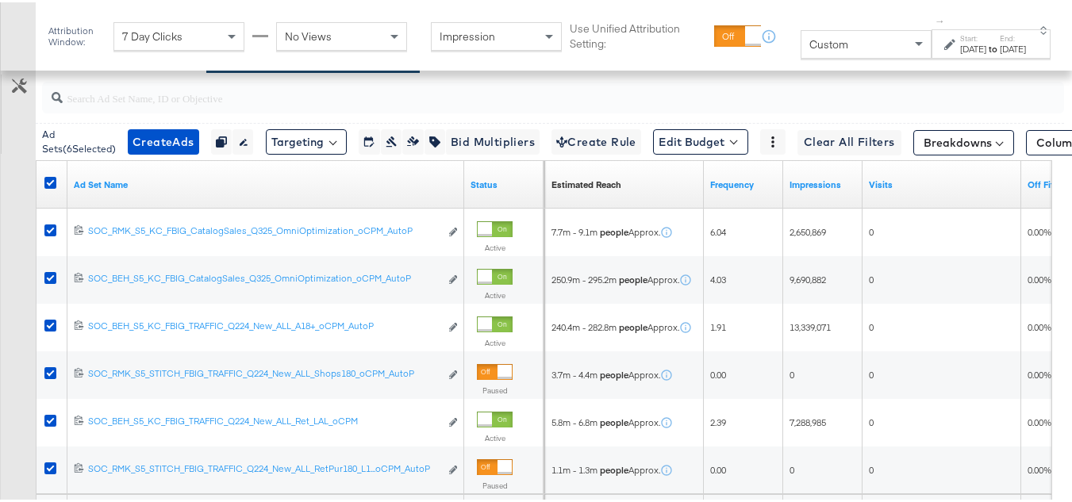
scroll to position [738, 0]
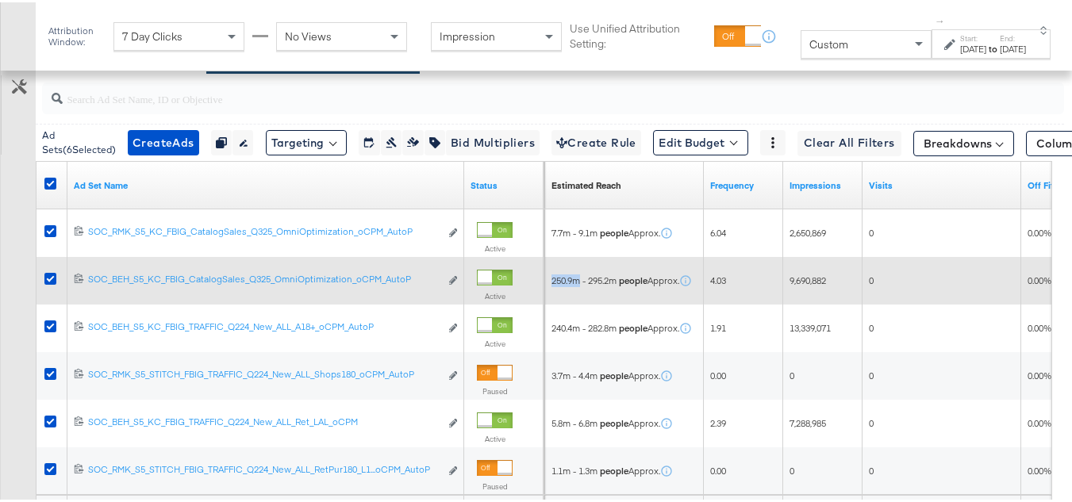
drag, startPoint x: 581, startPoint y: 314, endPoint x: 553, endPoint y: 316, distance: 28.6
click at [553, 285] on span "250.9m - 295.2m people Approx." at bounding box center [616, 278] width 128 height 13
copy span "250.9m"
click at [598, 291] on div "250.9m - 295.2m people Approx." at bounding box center [624, 278] width 159 height 25
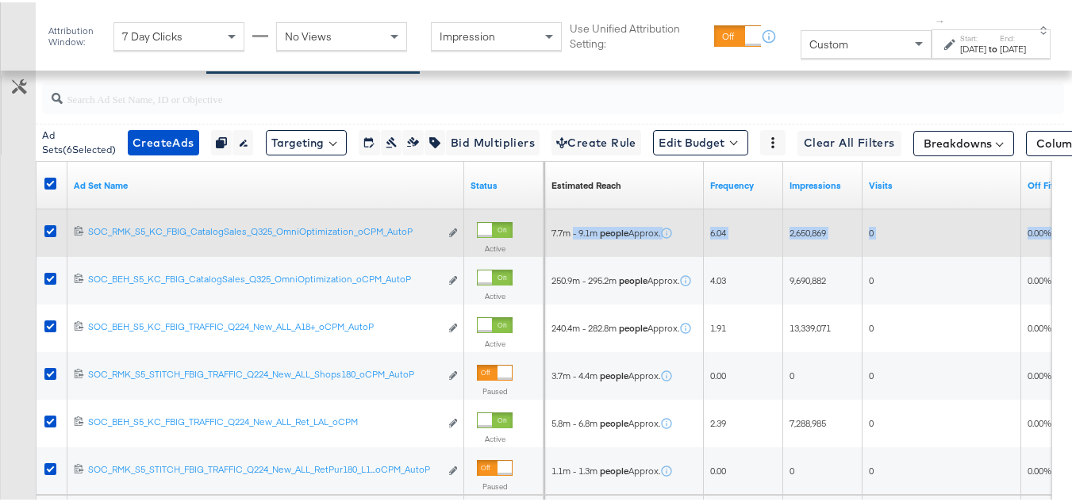
drag, startPoint x: 576, startPoint y: 268, endPoint x: 545, endPoint y: 268, distance: 30.2
click at [37, 207] on div "120229298559470141 SOC_RMK_S5_KC_FBIG_CatalogSales_Q325_OmniOptimization_oCPM_A…" at bounding box center [37, 207] width 0 height 0
click at [591, 255] on div "7.7m - 9.1m people Approx." at bounding box center [624, 231] width 159 height 48
drag, startPoint x: 565, startPoint y: 268, endPoint x: 549, endPoint y: 268, distance: 15.9
click at [549, 244] on div "7.7m - 9.1m people Approx." at bounding box center [624, 230] width 159 height 25
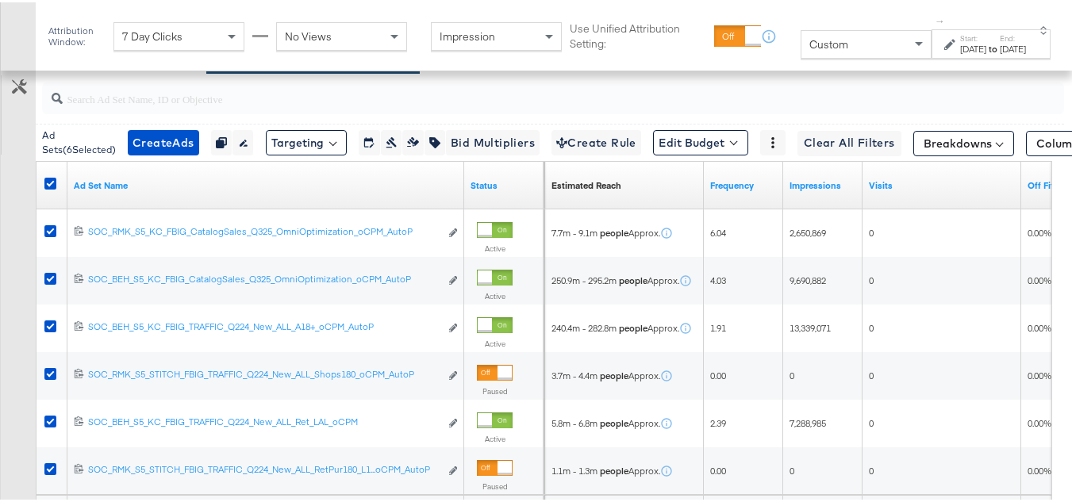
click at [0, 297] on div "Customize KPIs Export as CSV" at bounding box center [18, 295] width 36 height 516
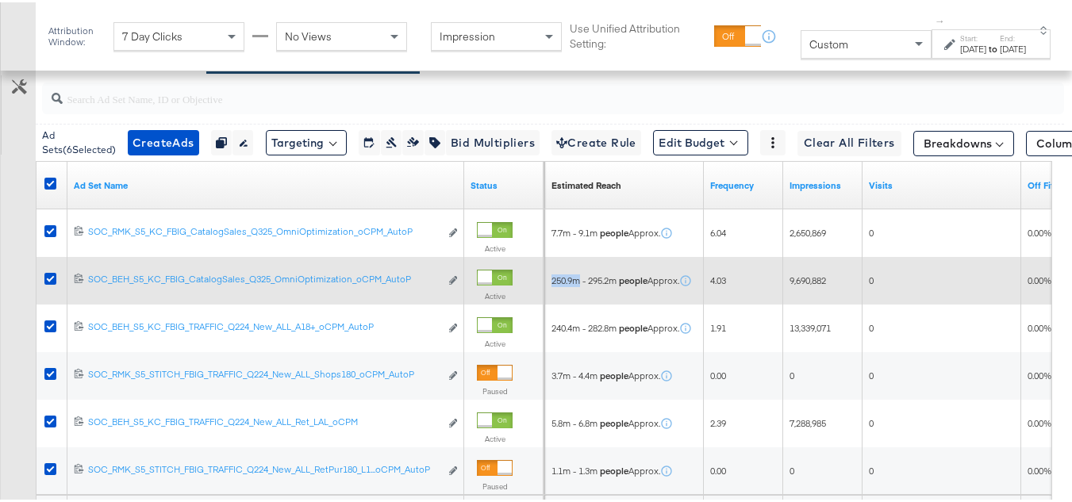
drag, startPoint x: 582, startPoint y: 314, endPoint x: 553, endPoint y: 314, distance: 28.6
click at [553, 285] on span "250.9m - 295.2m people Approx." at bounding box center [616, 278] width 128 height 13
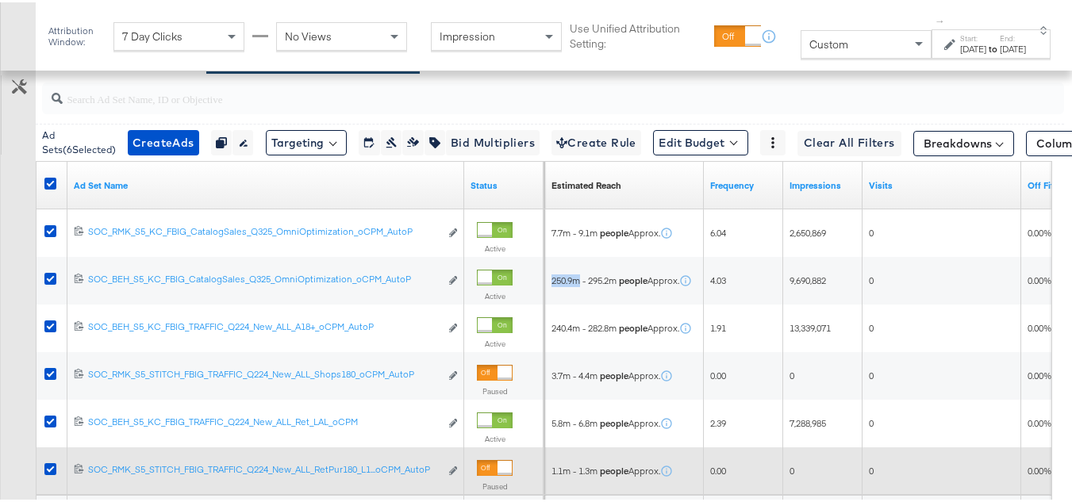
copy span "250.9m"
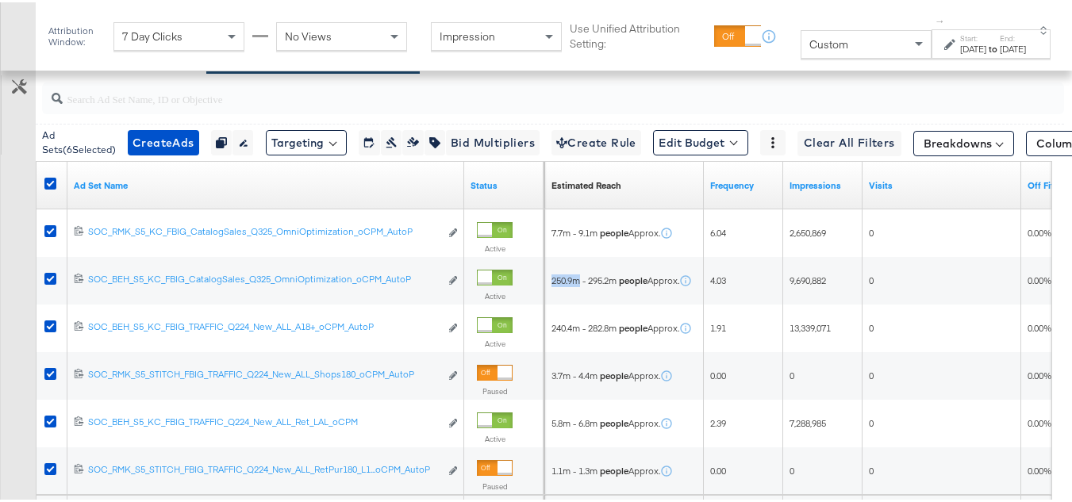
scroll to position [818, 0]
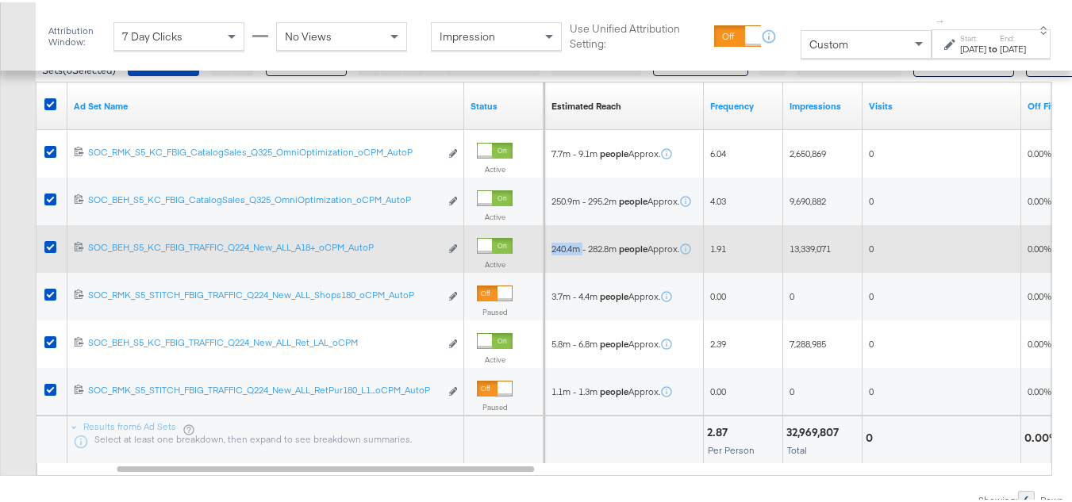
drag, startPoint x: 586, startPoint y: 281, endPoint x: 575, endPoint y: 286, distance: 12.1
click at [550, 260] on div "240.4m - 282.8m people Approx." at bounding box center [624, 246] width 159 height 25
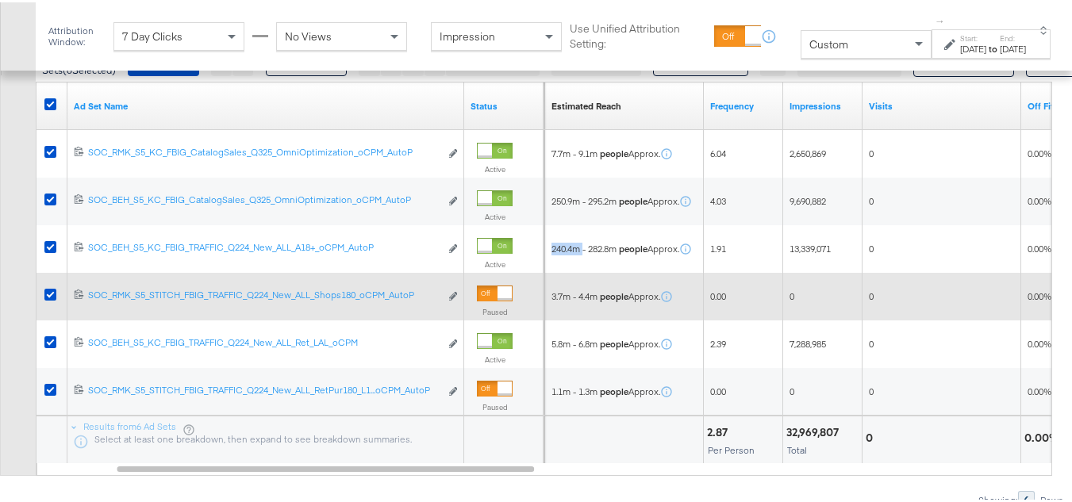
copy span "240.4m"
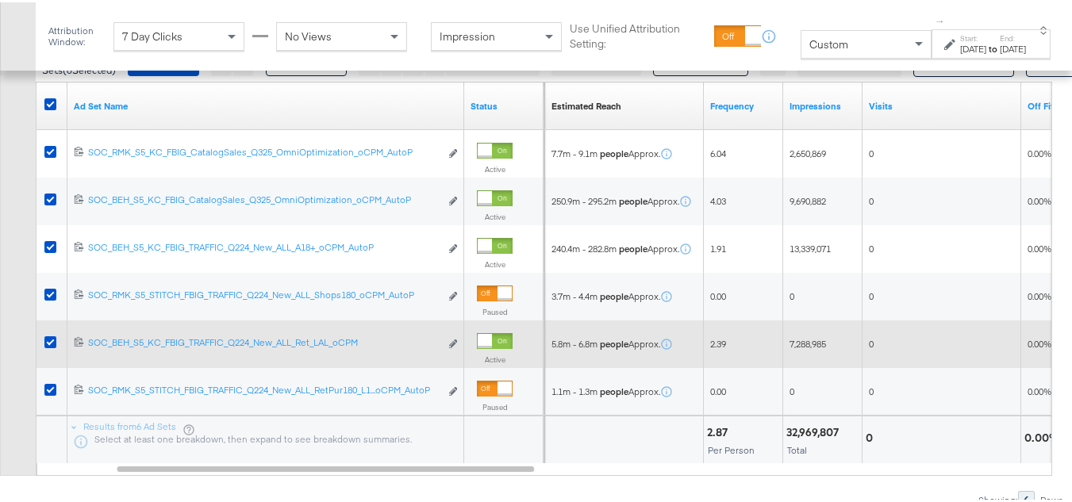
click at [582, 355] on div "5.8m - 6.8m people Approx." at bounding box center [624, 341] width 159 height 25
drag, startPoint x: 569, startPoint y: 382, endPoint x: 552, endPoint y: 382, distance: 17.5
click at [552, 348] on span "5.8m - 6.8m people Approx." at bounding box center [606, 342] width 109 height 13
copy span "5.8m"
click at [580, 355] on div "5.8m - 6.8m people Approx." at bounding box center [624, 341] width 159 height 25
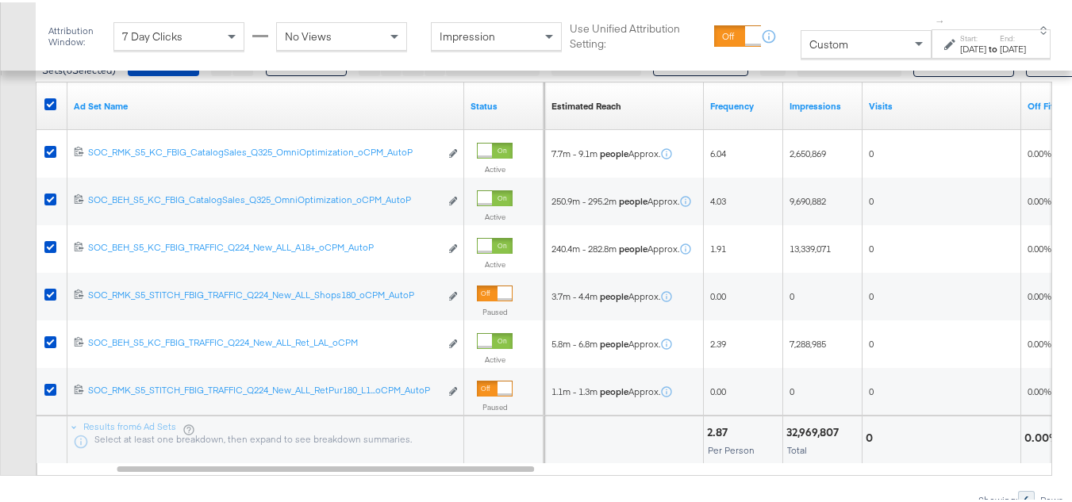
click at [0, 175] on div "Customize KPIs Export as CSV" at bounding box center [18, 216] width 36 height 516
click at [49, 108] on icon at bounding box center [50, 102] width 12 height 12
click at [0, 0] on input "checkbox" at bounding box center [0, 0] width 0 height 0
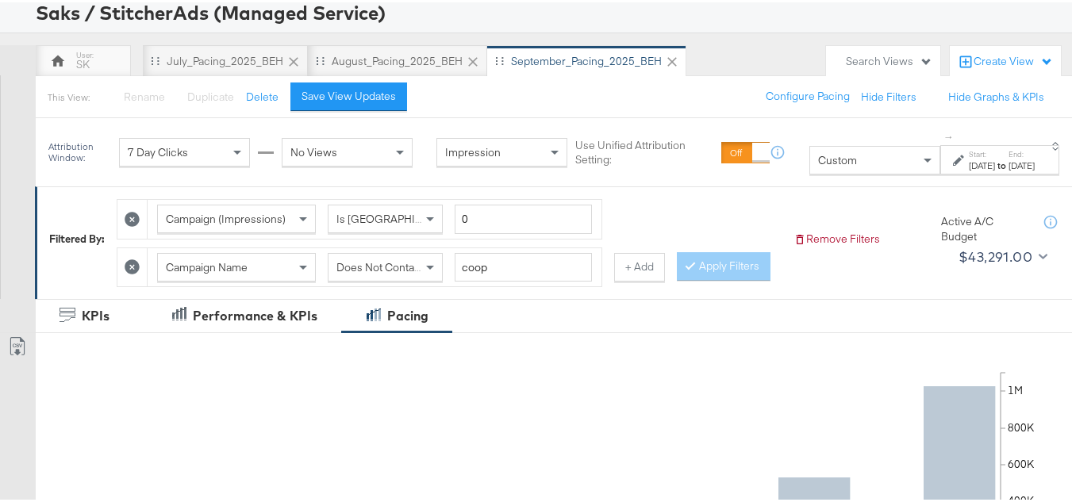
scroll to position [0, 0]
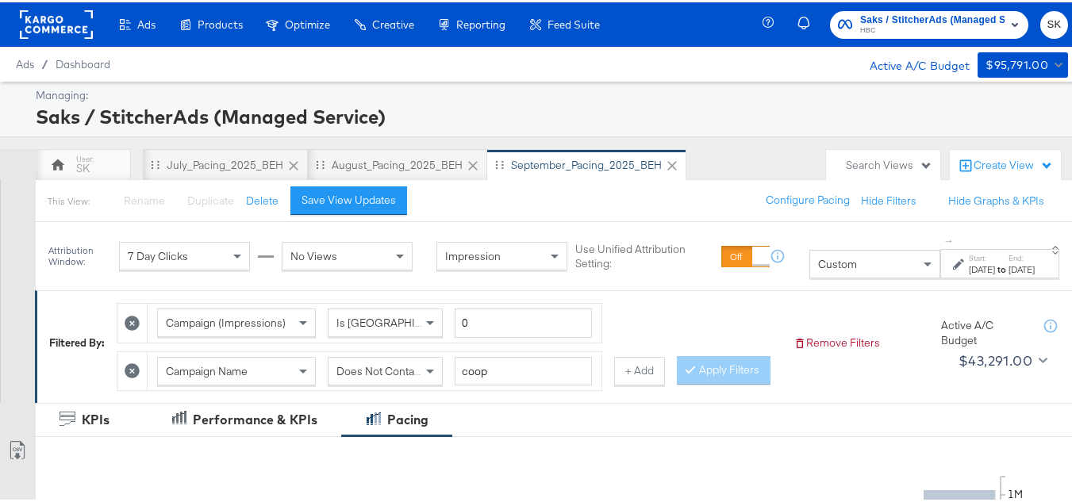
click at [61, 27] on rect at bounding box center [56, 22] width 73 height 29
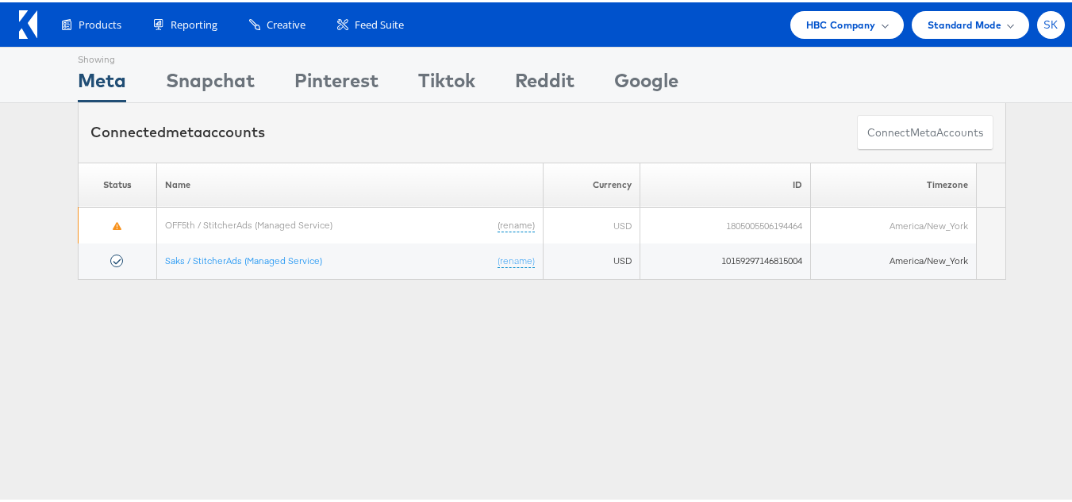
click at [1044, 21] on span "SK" at bounding box center [1051, 22] width 15 height 10
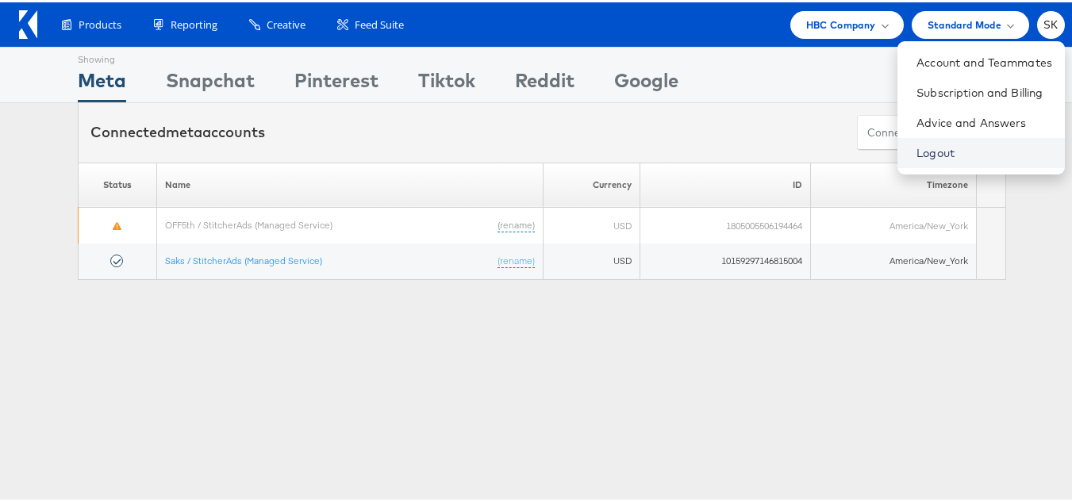
click at [917, 144] on link "Logout" at bounding box center [985, 151] width 136 height 16
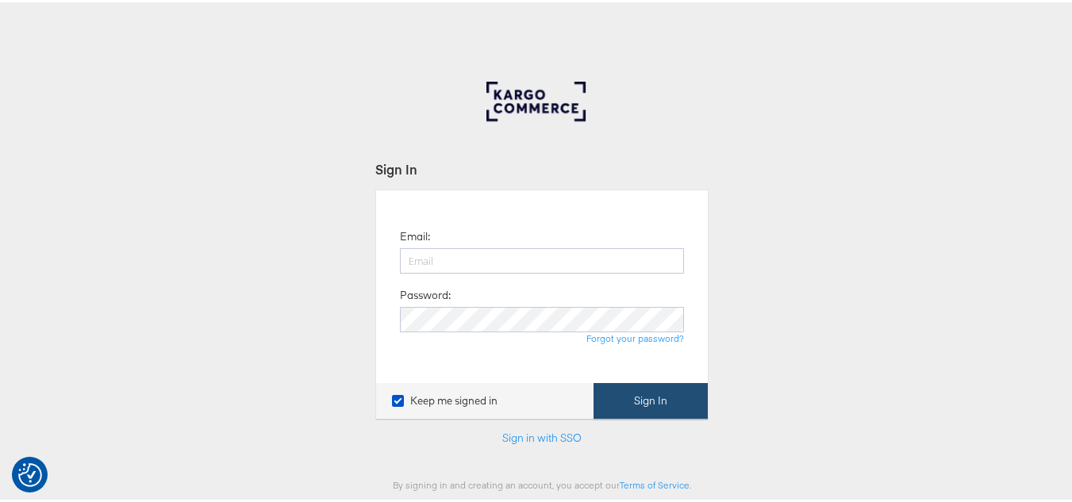
type input "[PERSON_NAME][EMAIL_ADDRESS][DOMAIN_NAME]"
click at [680, 395] on button "Sign In" at bounding box center [651, 399] width 114 height 36
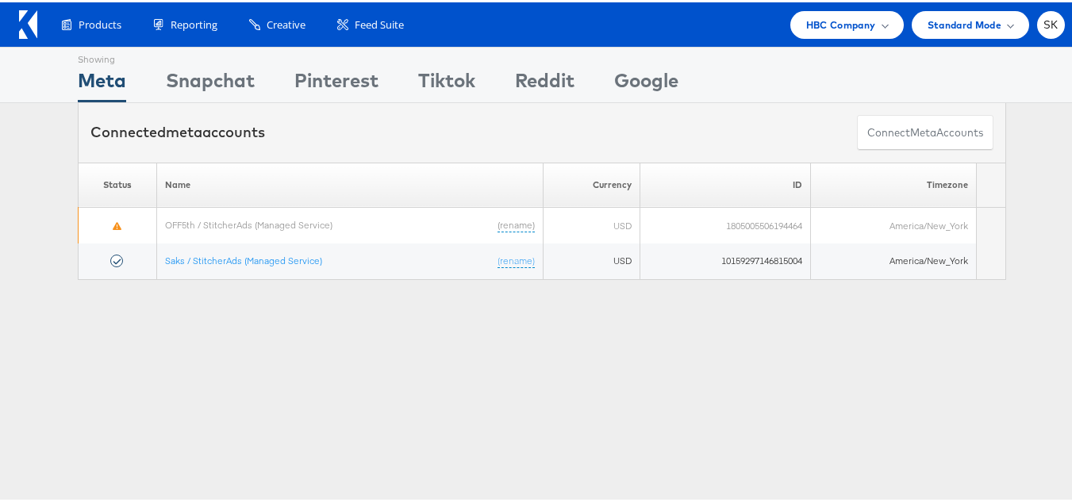
click at [888, 379] on div "Showing Meta Showing Snapchat Showing Pinterest Showing Tiktok Showing Reddit S…" at bounding box center [542, 441] width 1084 height 794
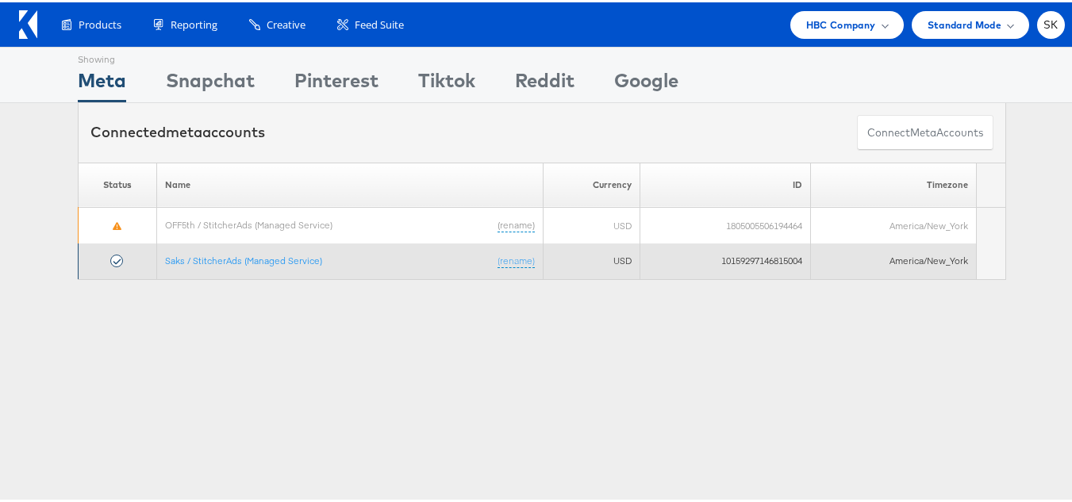
click at [246, 244] on td "Saks / StitcherAds (Managed Service) (rename)" at bounding box center [350, 259] width 387 height 36
click at [241, 254] on link "Saks / StitcherAds (Managed Service)" at bounding box center [243, 258] width 157 height 12
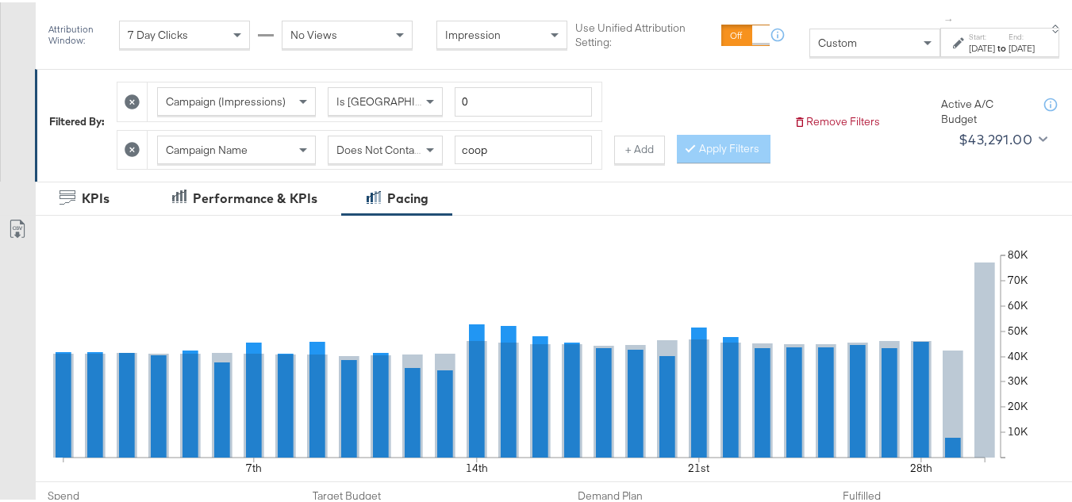
scroll to position [79, 0]
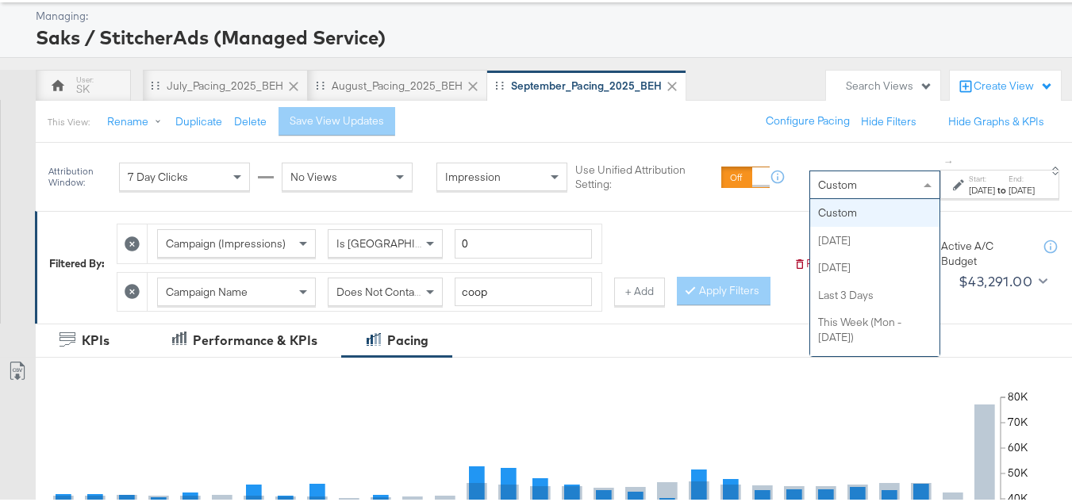
click at [824, 193] on div "Custom" at bounding box center [875, 182] width 129 height 27
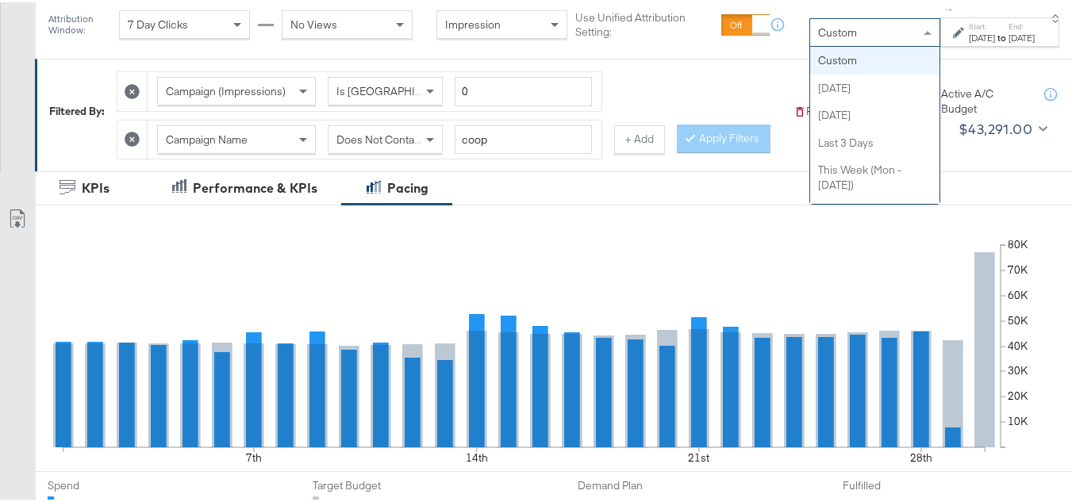
scroll to position [238, 0]
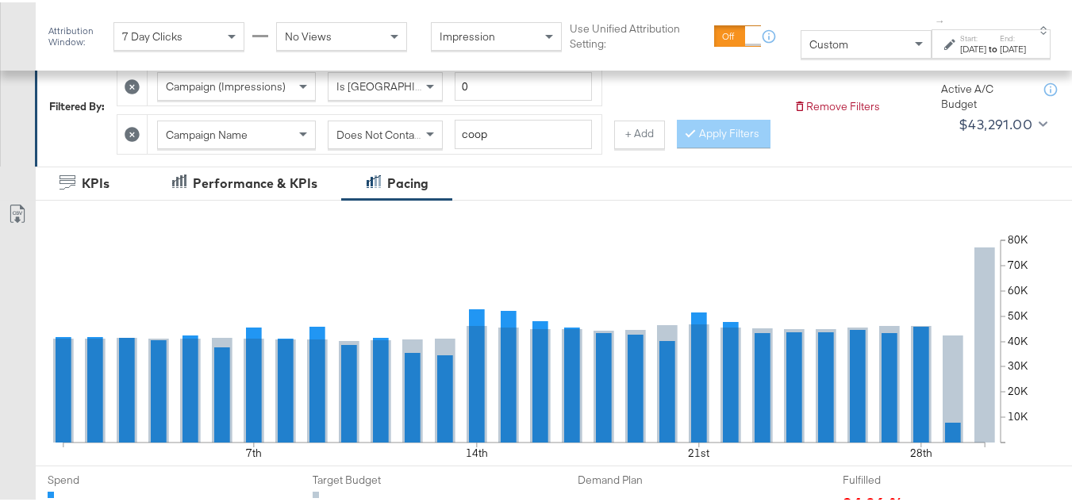
click at [961, 44] on div "Sep 29th 2025" at bounding box center [974, 46] width 26 height 13
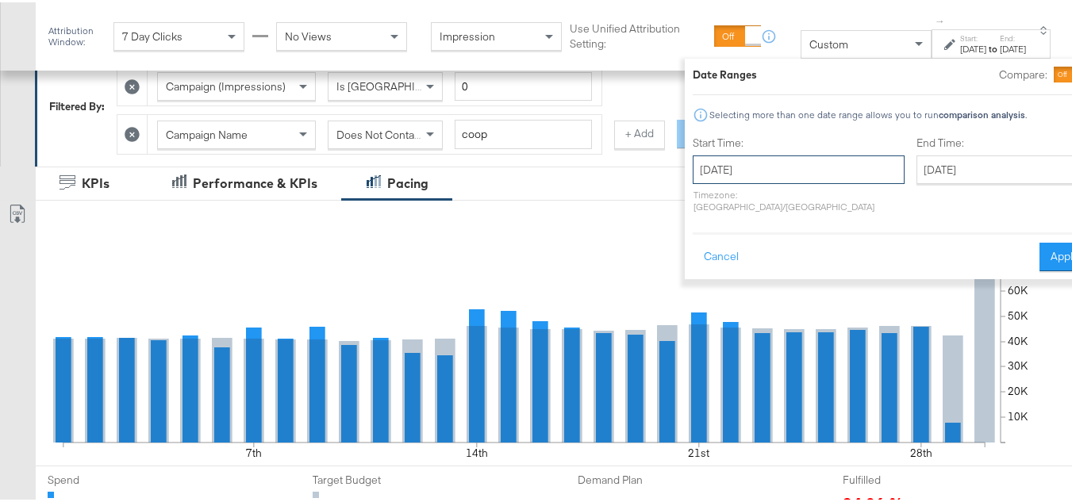
click at [722, 167] on input "September 29th 2025" at bounding box center [799, 167] width 212 height 29
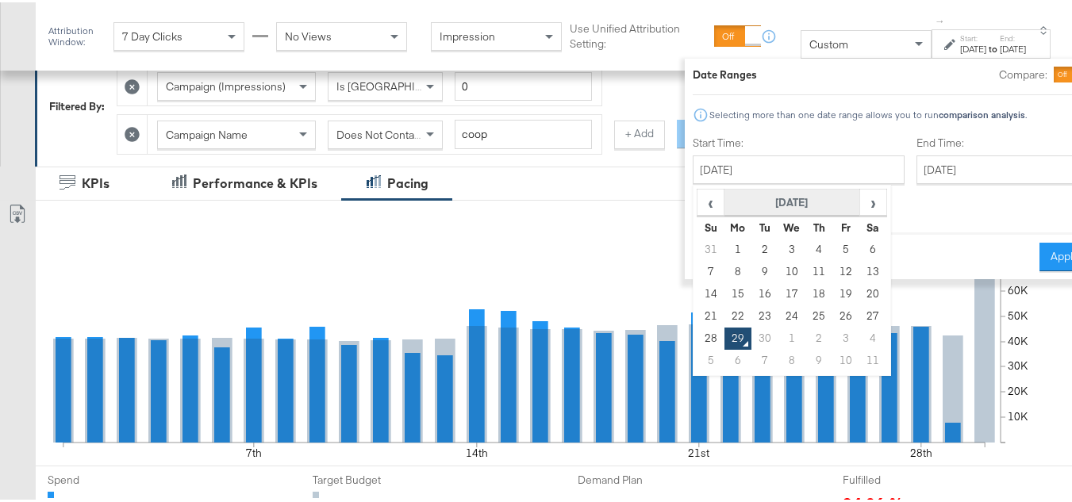
click at [738, 202] on th "September 2025" at bounding box center [793, 200] width 136 height 27
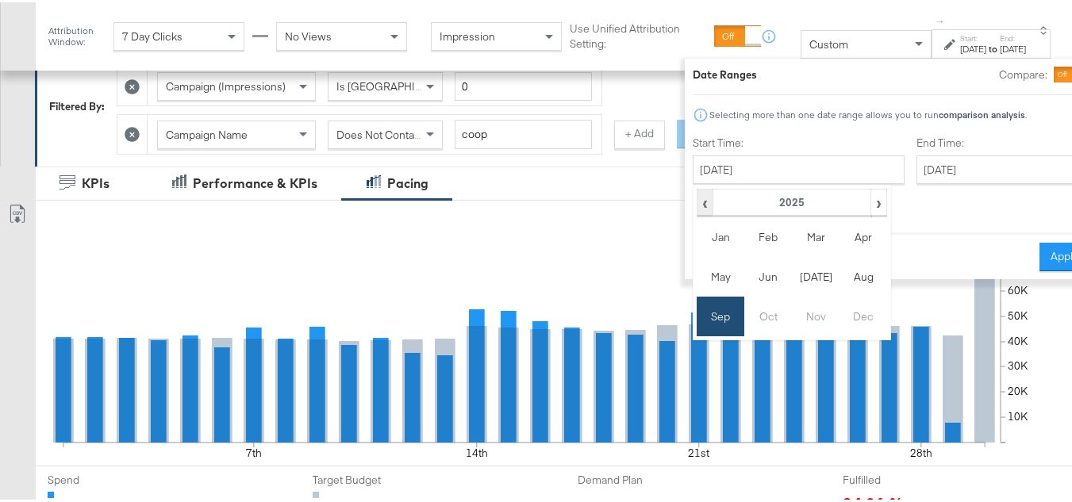
click at [699, 198] on span "‹" at bounding box center [705, 200] width 13 height 24
click at [697, 311] on td "Sep" at bounding box center [721, 315] width 48 height 40
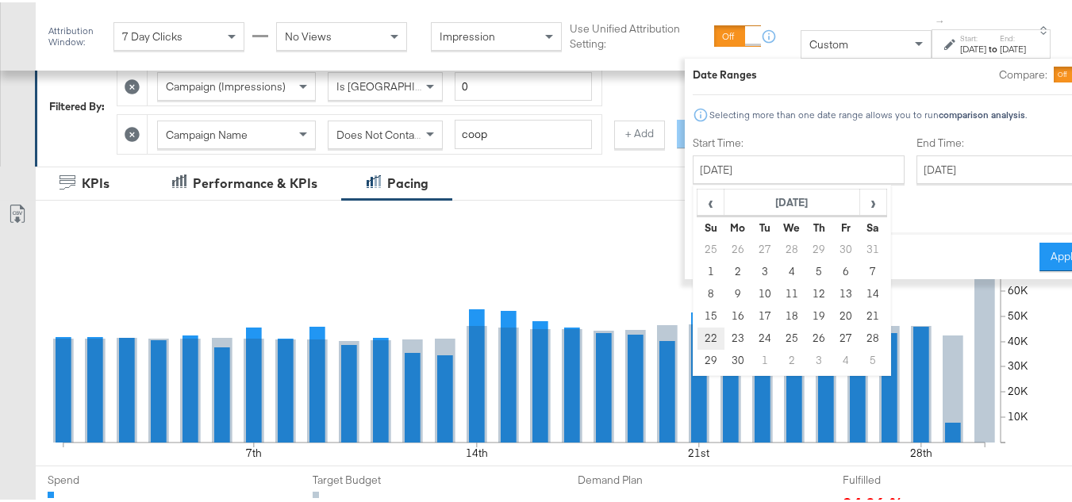
click at [698, 337] on td "22" at bounding box center [711, 336] width 27 height 22
type input "September 22nd 2024"
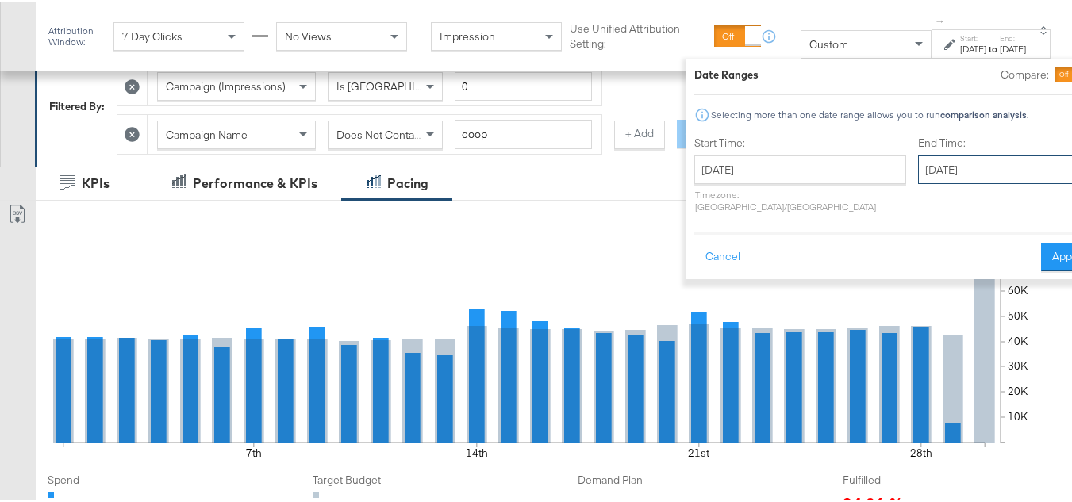
click at [969, 169] on input "September 29th 2025" at bounding box center [1001, 167] width 167 height 29
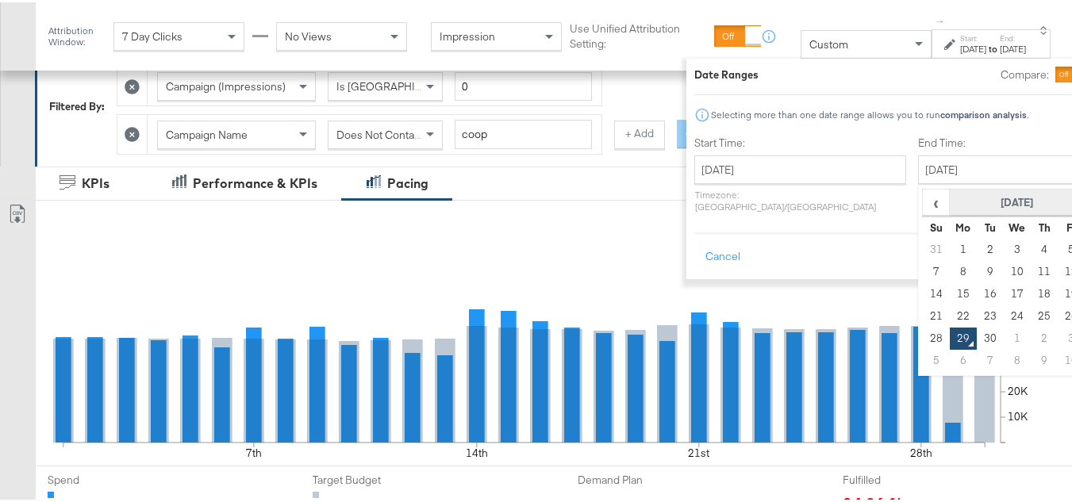
click at [950, 209] on th "September 2025" at bounding box center [1018, 200] width 136 height 27
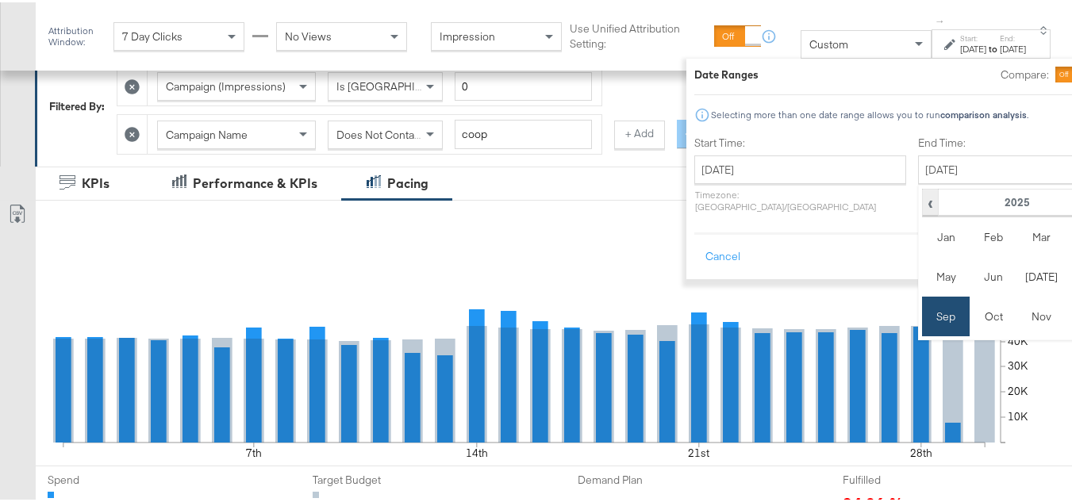
click at [924, 203] on span "‹" at bounding box center [930, 200] width 13 height 24
click at [922, 310] on td "Sep" at bounding box center [946, 315] width 48 height 40
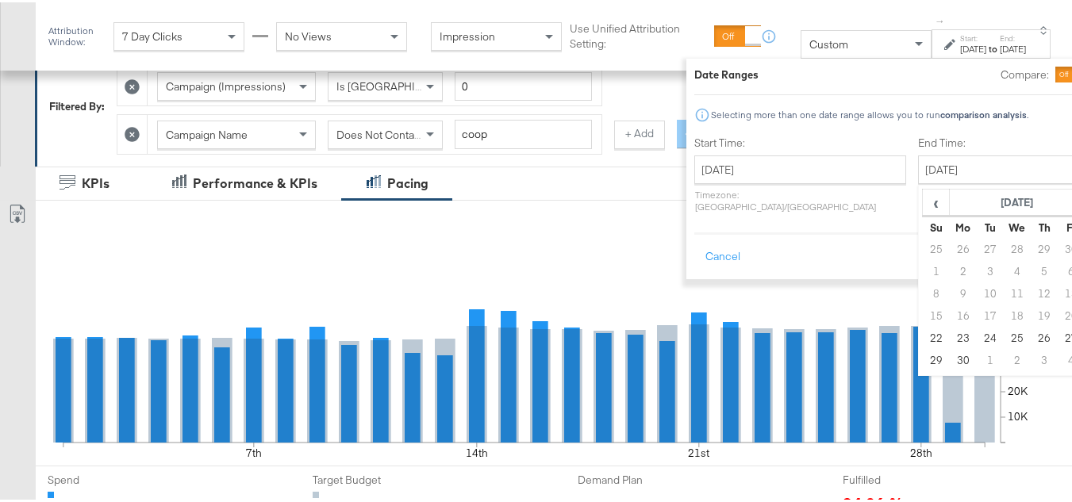
type input "September 28th 2024"
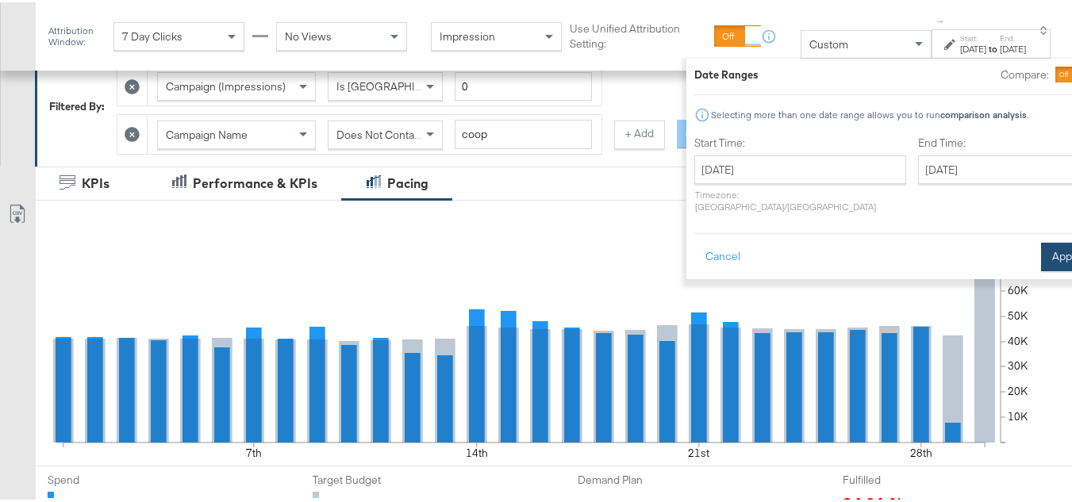
click at [1042, 247] on button "Apply" at bounding box center [1067, 255] width 50 height 29
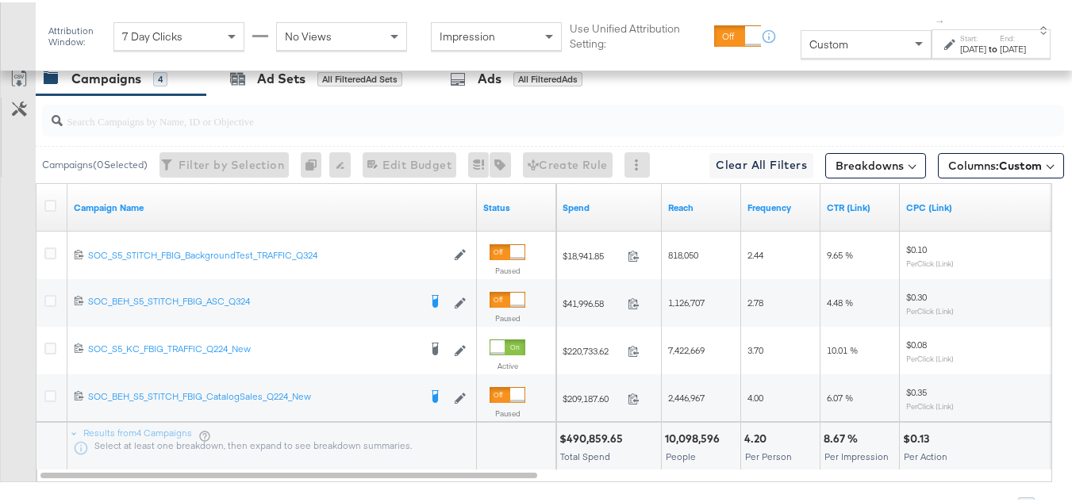
scroll to position [794, 0]
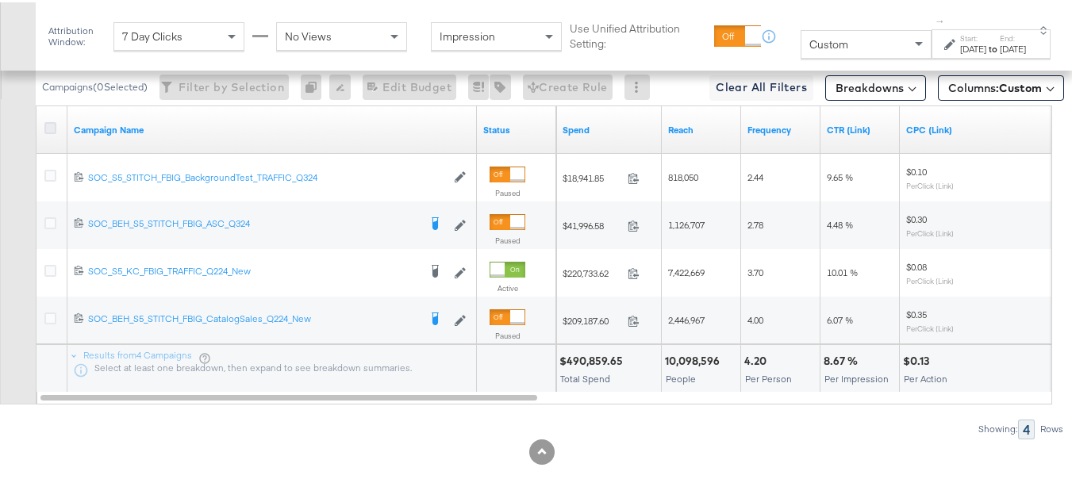
click at [48, 132] on icon at bounding box center [50, 126] width 12 height 12
click at [0, 0] on input "checkbox" at bounding box center [0, 0] width 0 height 0
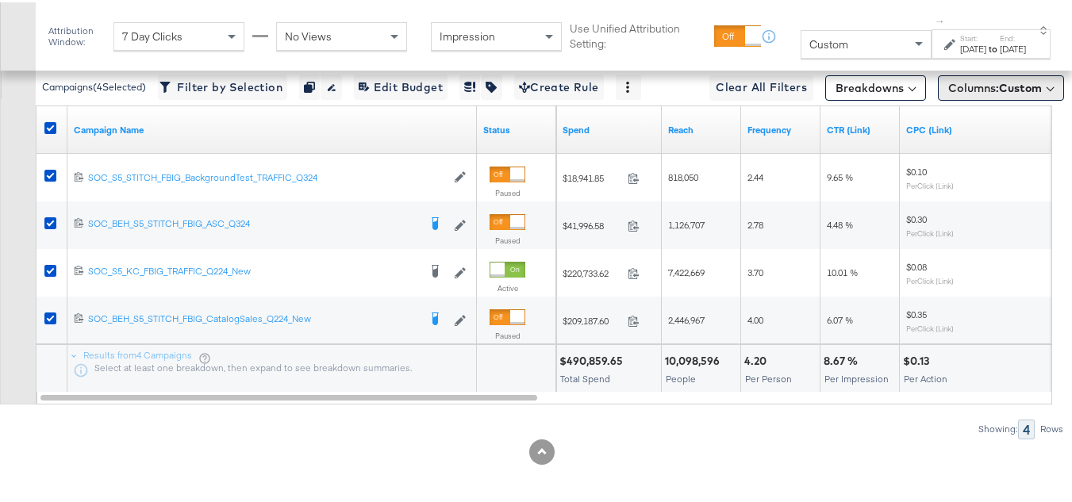
click at [1011, 93] on span "Custom" at bounding box center [1020, 86] width 43 height 14
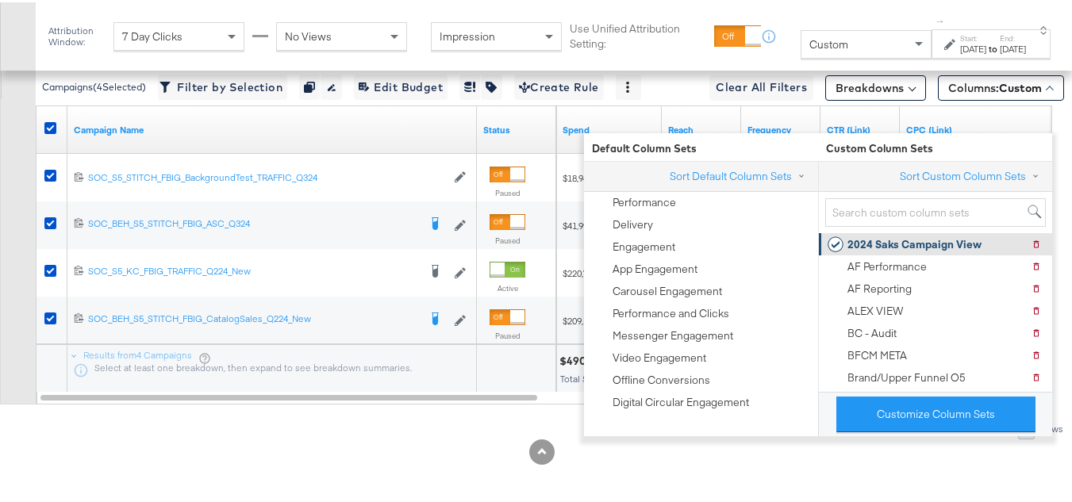
click at [911, 255] on div "AF Performance" at bounding box center [877, 264] width 99 height 22
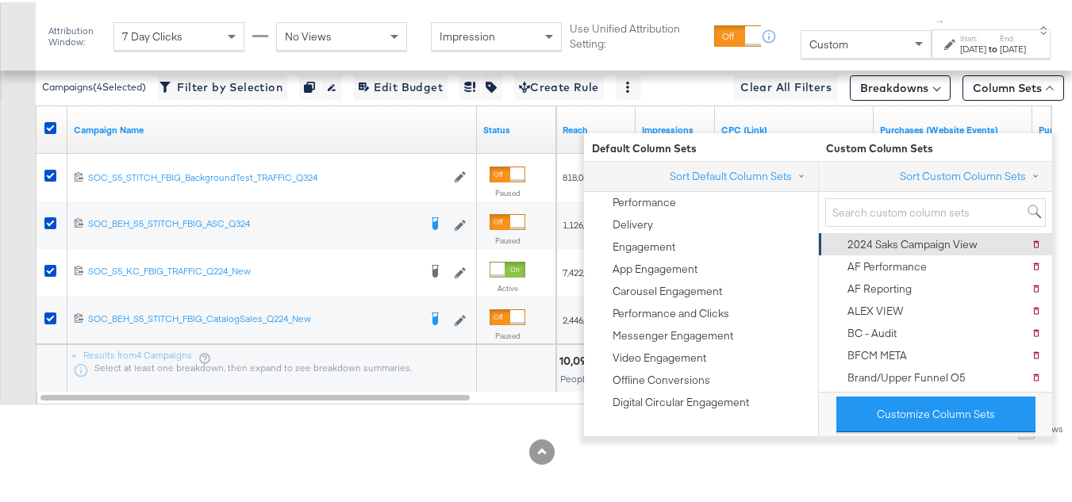
click at [895, 241] on div "2024 Saks Campaign View" at bounding box center [913, 242] width 130 height 15
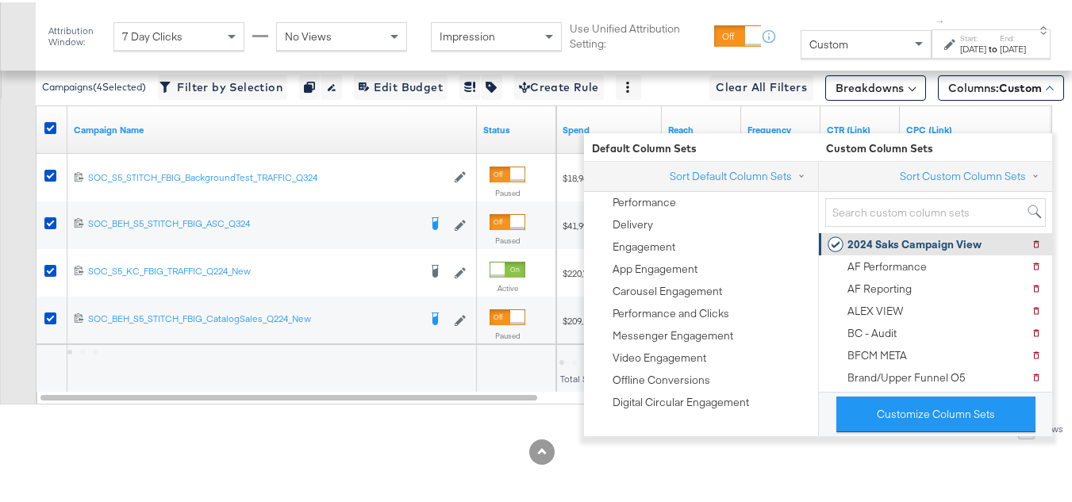
click at [891, 242] on div "2024 Saks Campaign View" at bounding box center [915, 242] width 134 height 15
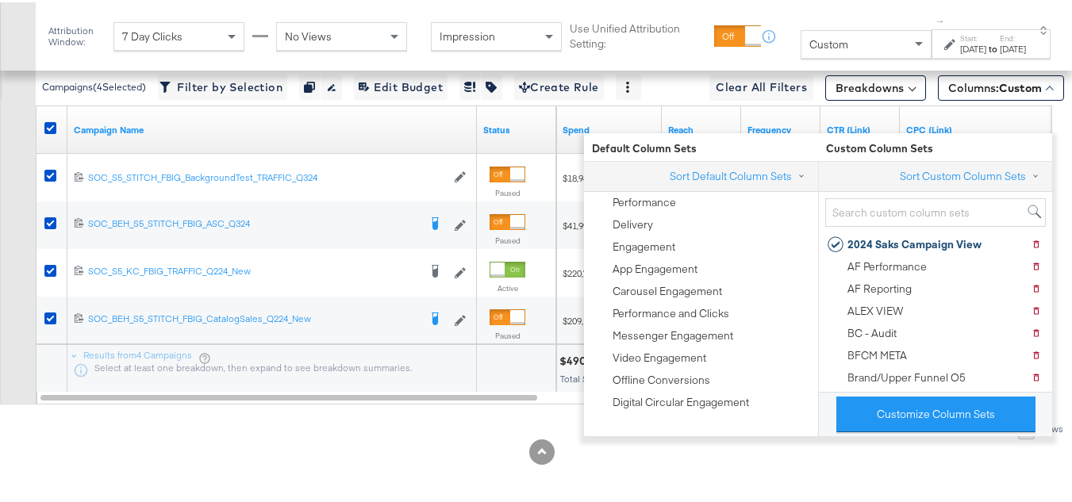
click at [0, 229] on div "Customize KPIs Export as CSV" at bounding box center [18, 192] width 36 height 421
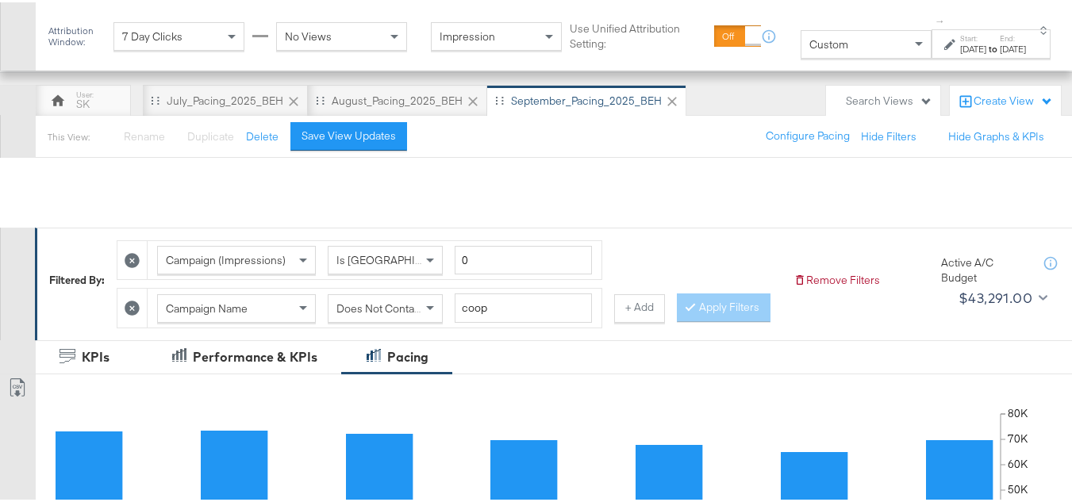
scroll to position [0, 0]
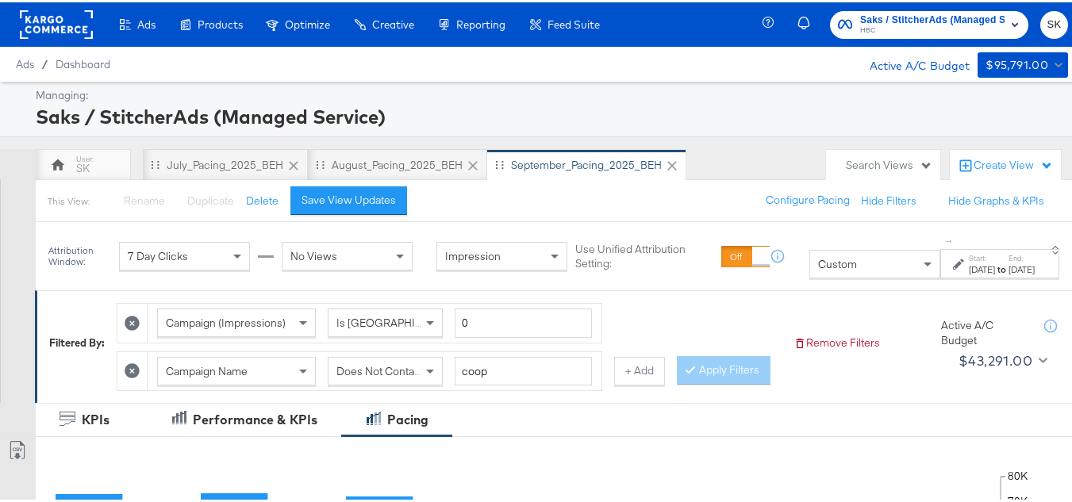
click at [1057, 19] on div "Saks / StitcherAds (Managed Service) HBC SK" at bounding box center [926, 22] width 316 height 44
click at [1047, 19] on span "SK" at bounding box center [1054, 22] width 15 height 18
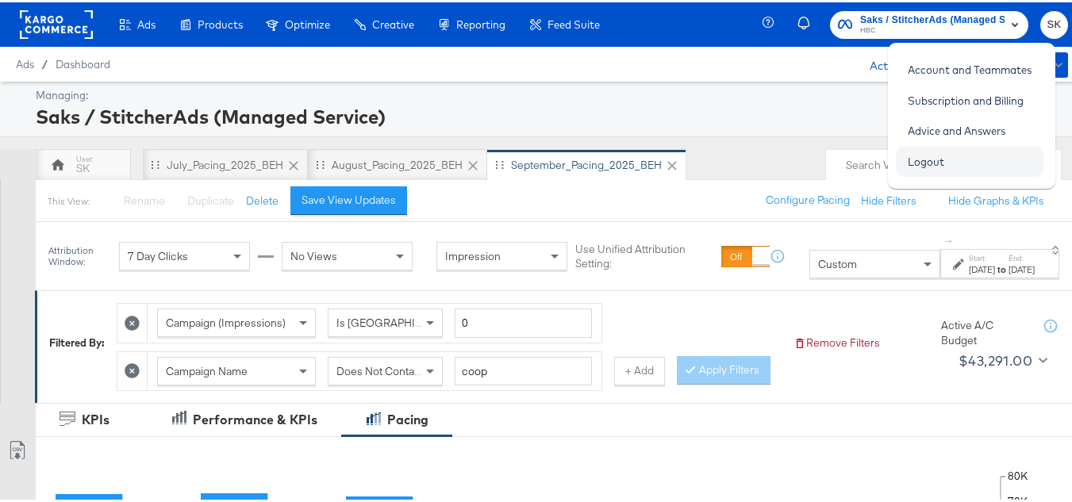
click at [932, 167] on link "Logout" at bounding box center [926, 159] width 60 height 29
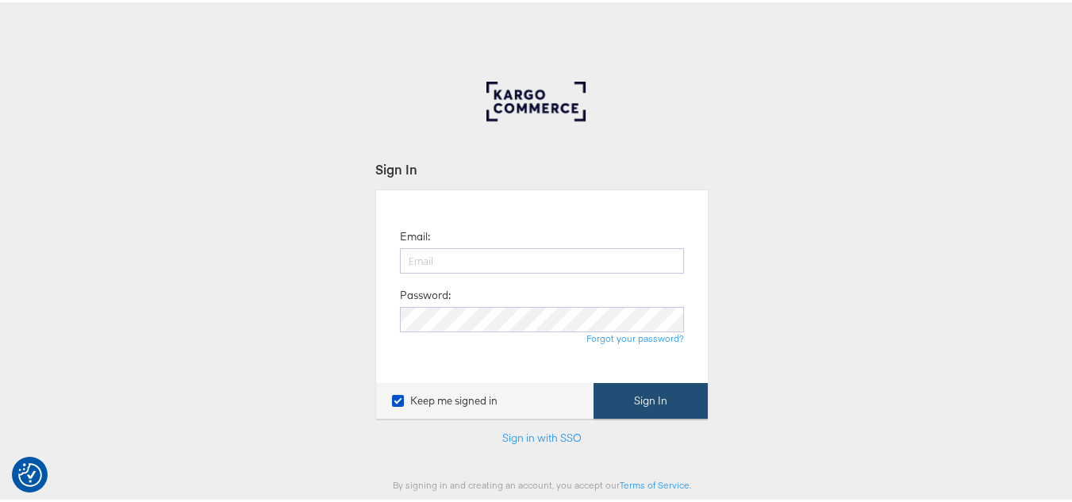
type input "[PERSON_NAME][EMAIL_ADDRESS][DOMAIN_NAME]"
click at [678, 402] on button "Sign In" at bounding box center [651, 399] width 114 height 36
